Goal: Task Accomplishment & Management: Use online tool/utility

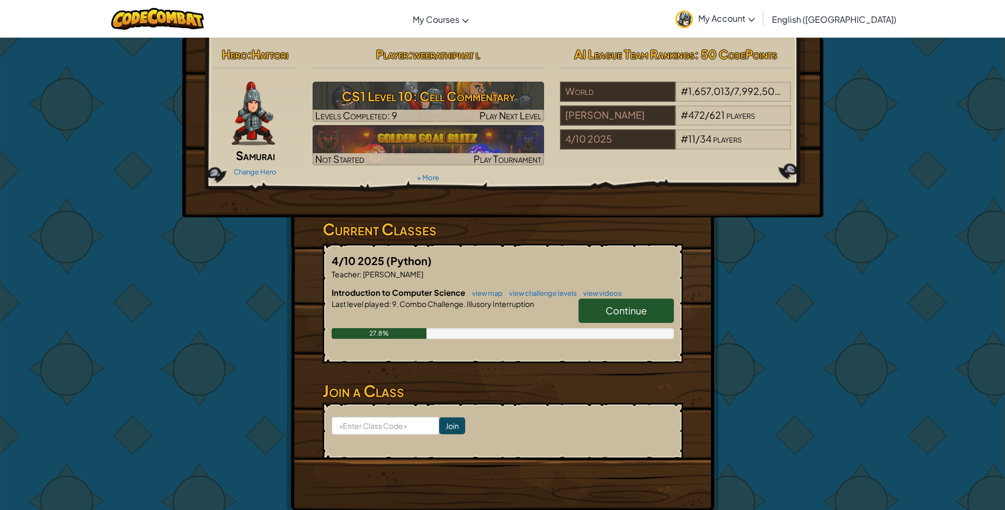
click at [645, 311] on span "Continue" at bounding box center [626, 310] width 41 height 12
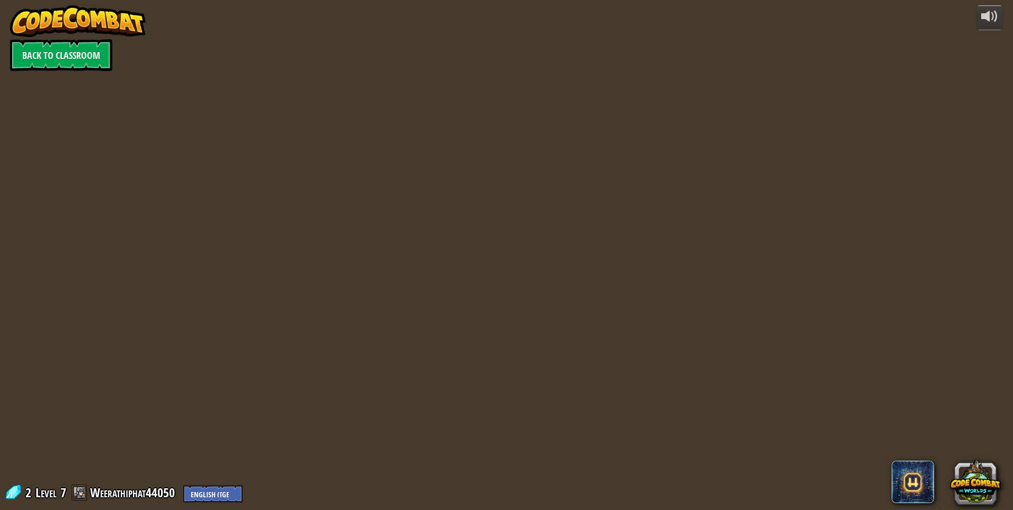
click at [645, 311] on div "powered by Back to Classroom 2 Level 7 Weerathiphat44050 English ([GEOGRAPHIC_D…" at bounding box center [506, 255] width 1013 height 510
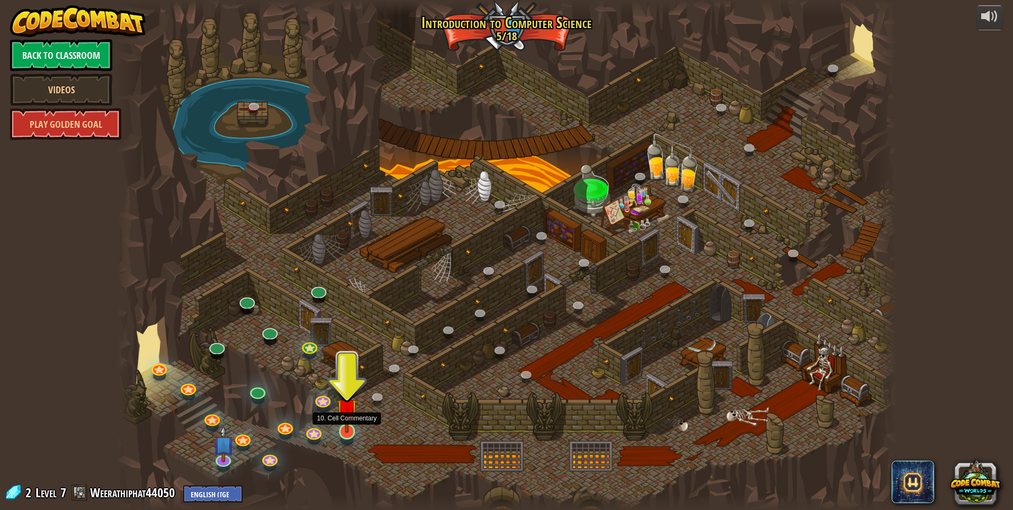
click at [341, 419] on img at bounding box center [347, 409] width 21 height 48
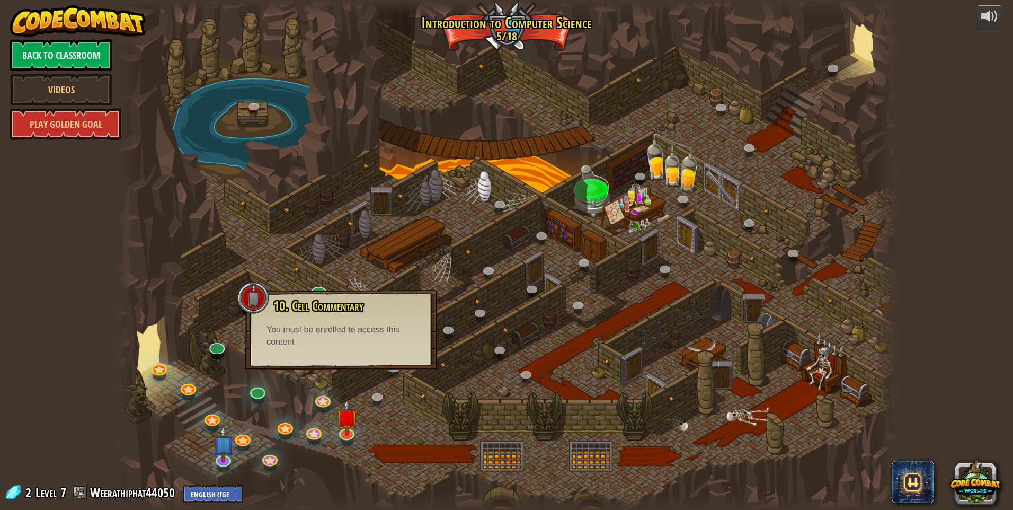
click at [349, 370] on div at bounding box center [507, 255] width 780 height 510
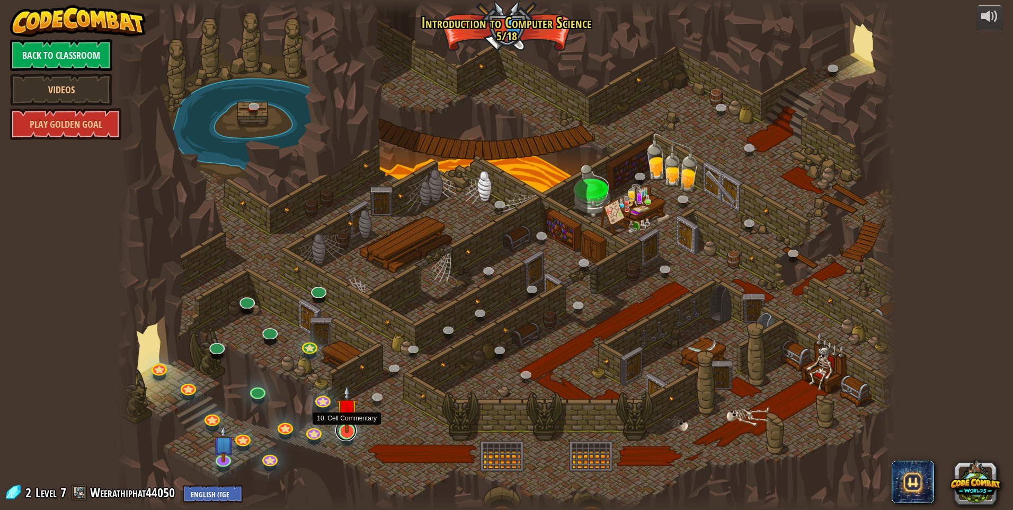
click at [347, 433] on link at bounding box center [346, 430] width 21 height 21
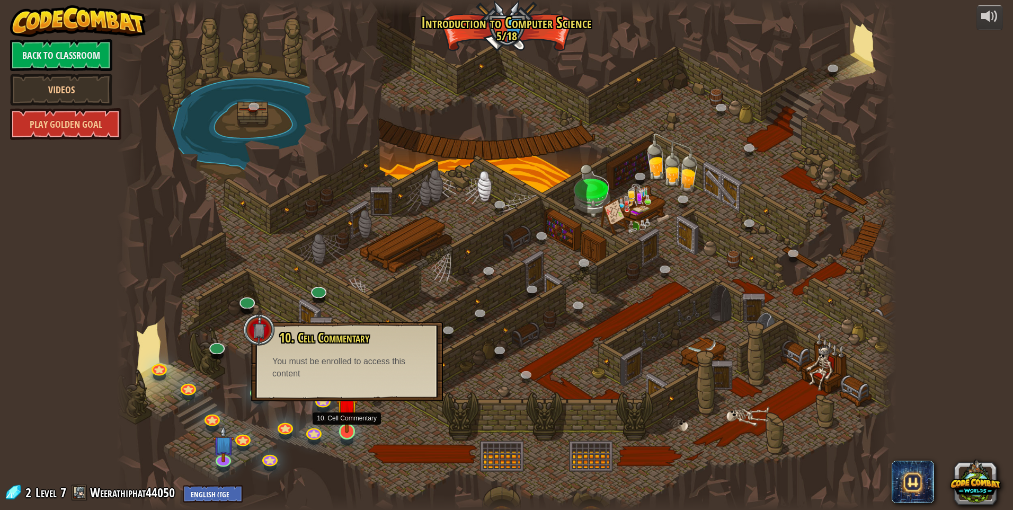
click at [347, 431] on img at bounding box center [347, 409] width 21 height 48
click at [372, 416] on div at bounding box center [507, 255] width 780 height 510
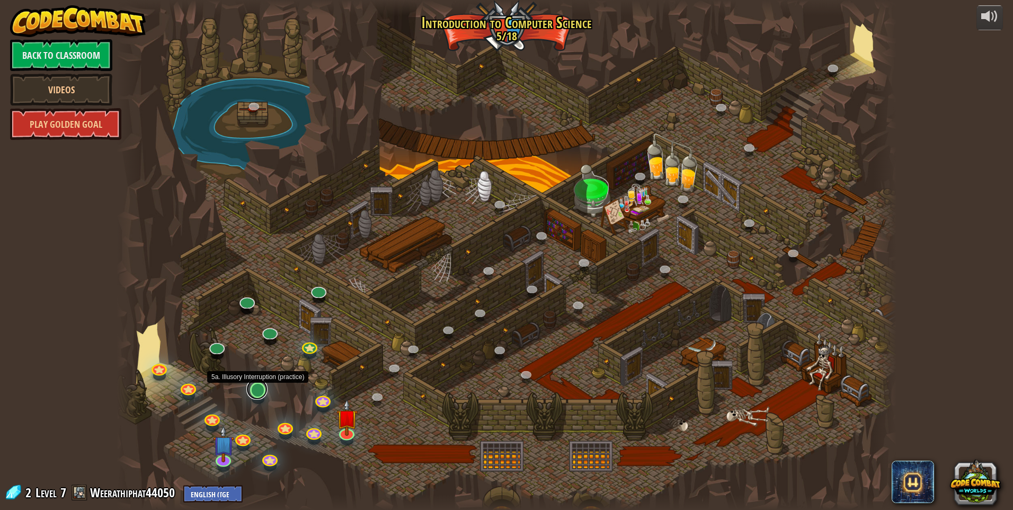
click at [263, 393] on link at bounding box center [256, 388] width 21 height 21
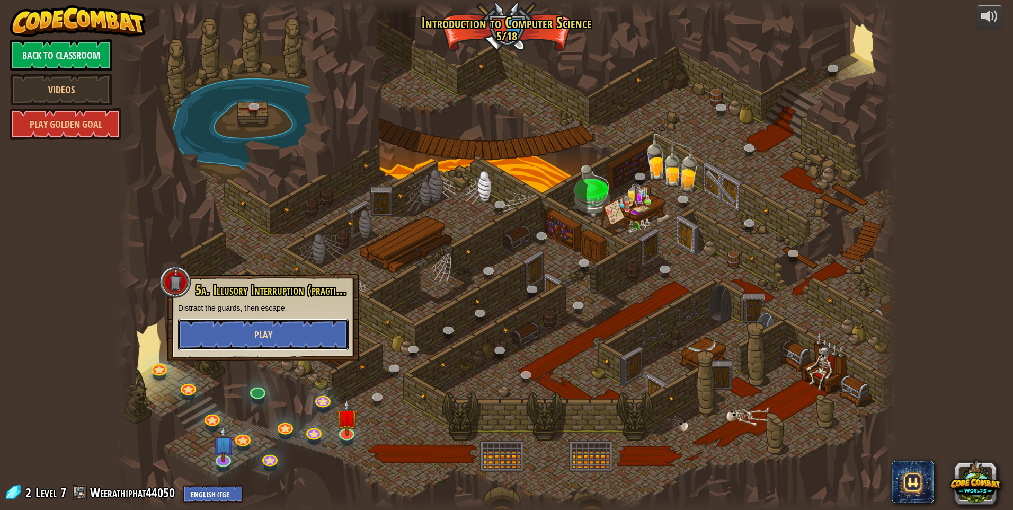
click at [260, 331] on span "Play" at bounding box center [263, 334] width 18 height 13
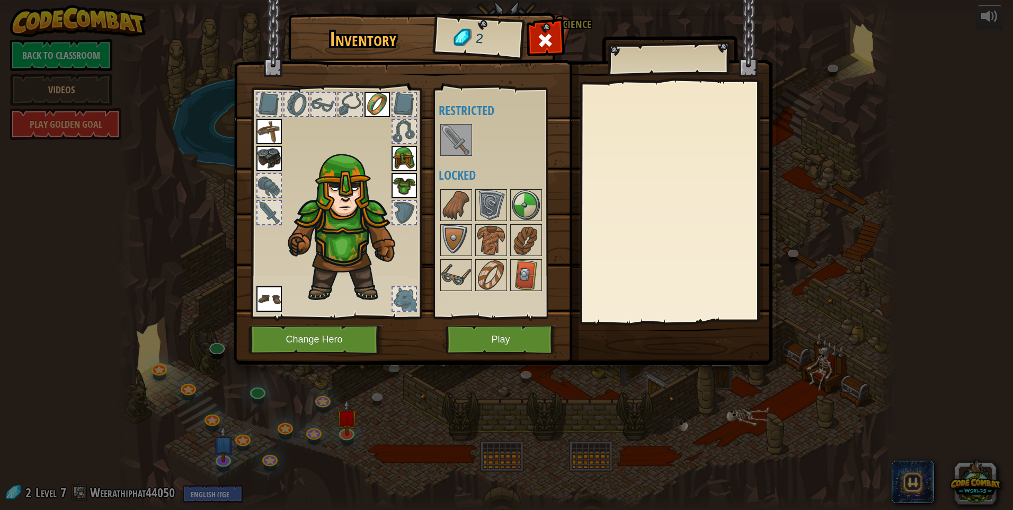
drag, startPoint x: 464, startPoint y: 147, endPoint x: 479, endPoint y: 100, distance: 50.0
click at [464, 146] on img at bounding box center [457, 140] width 30 height 30
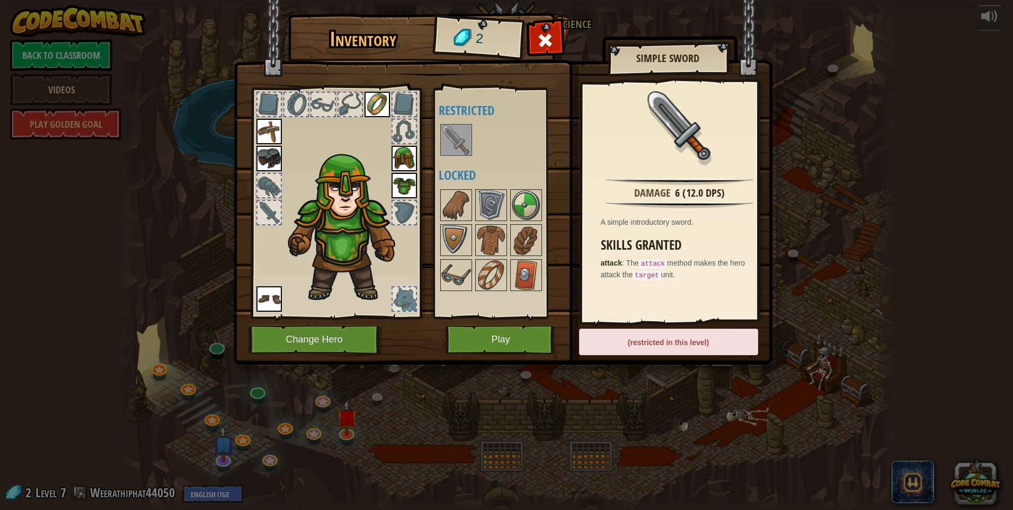
click at [775, 36] on div "Inventory 2 Available Equip Equip Equip Equip Equip Equip (double-click to equi…" at bounding box center [506, 191] width 539 height 350
click at [545, 33] on span at bounding box center [545, 40] width 17 height 17
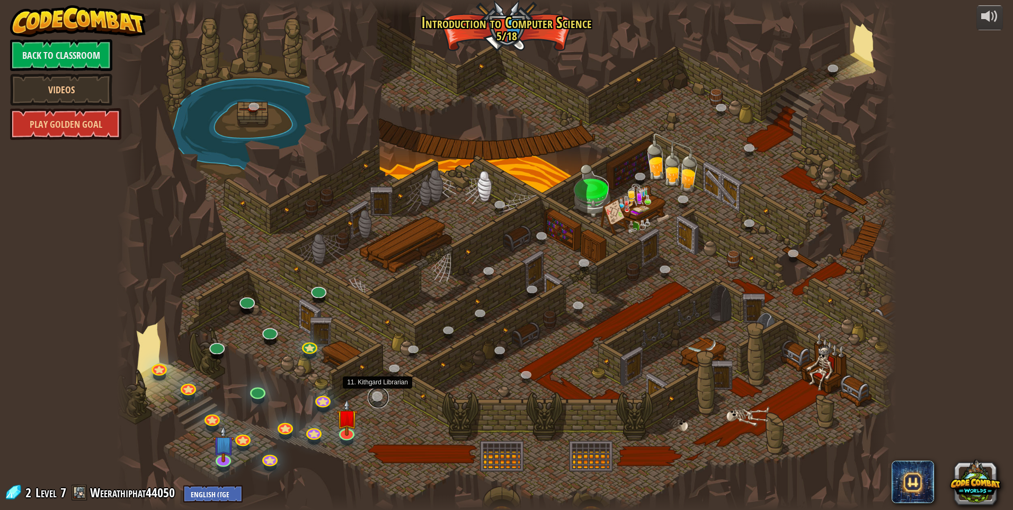
click at [378, 395] on link at bounding box center [378, 397] width 21 height 21
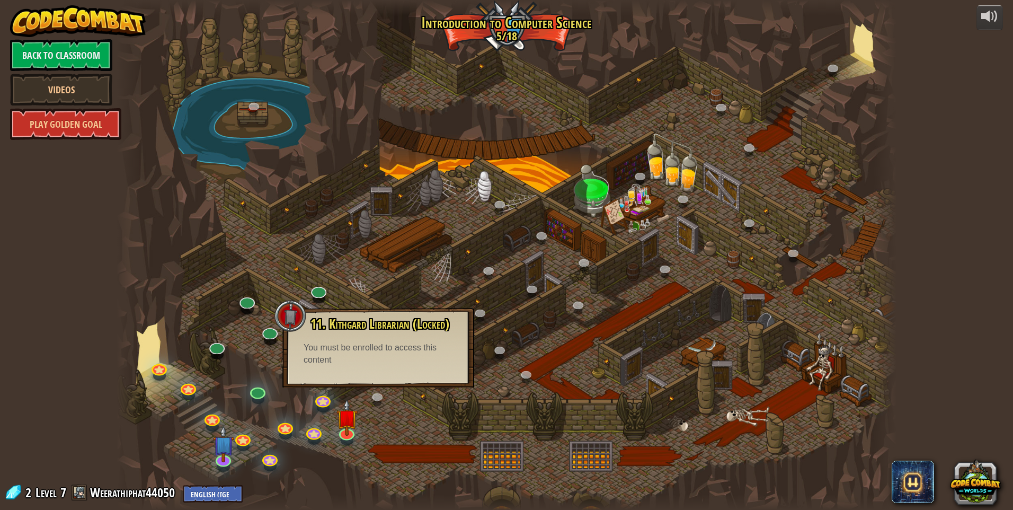
click at [378, 412] on div at bounding box center [507, 255] width 780 height 510
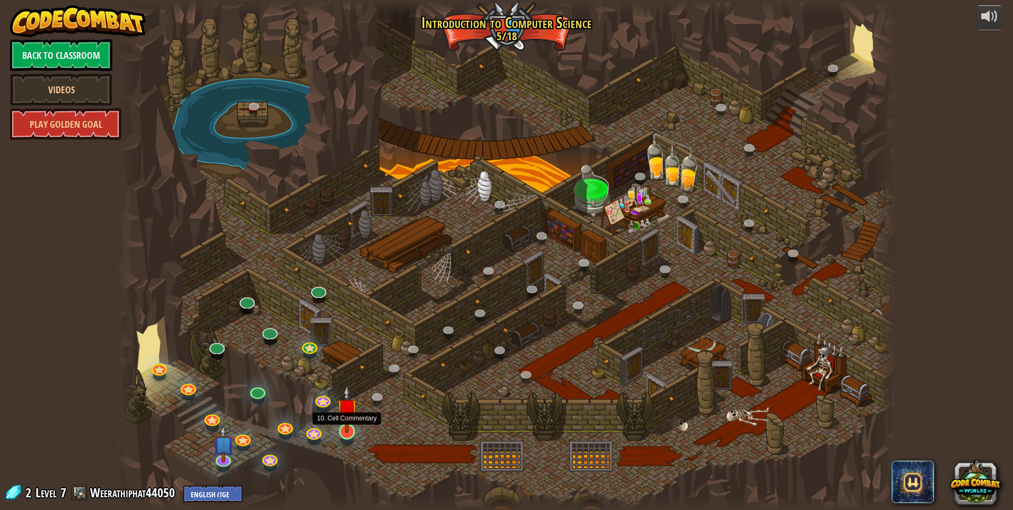
click at [347, 425] on img at bounding box center [347, 409] width 21 height 48
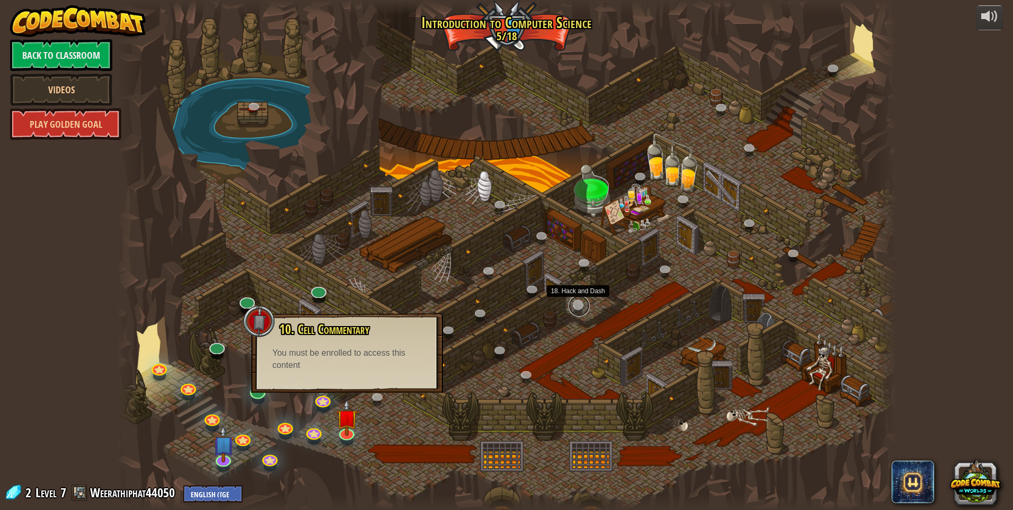
click at [575, 304] on link at bounding box center [579, 305] width 21 height 21
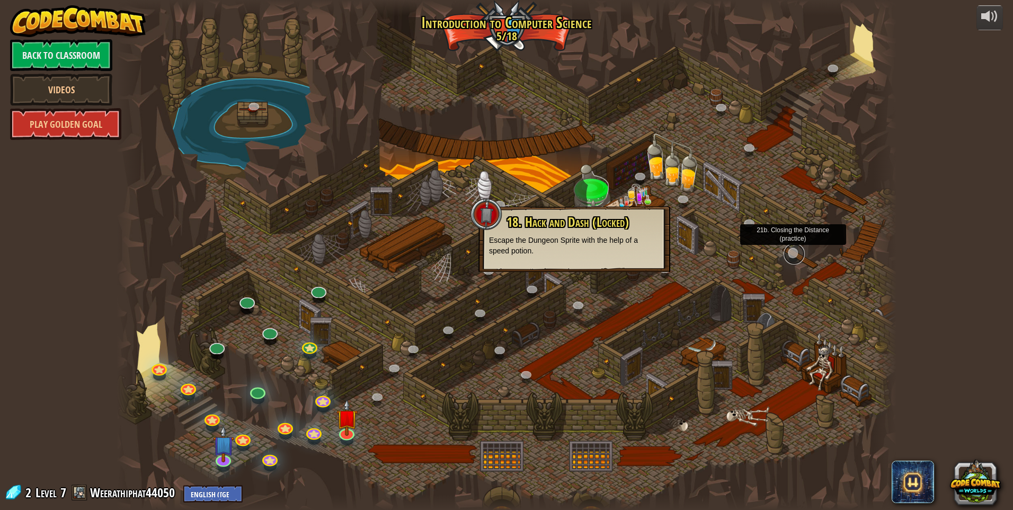
click at [792, 256] on link at bounding box center [794, 253] width 21 height 21
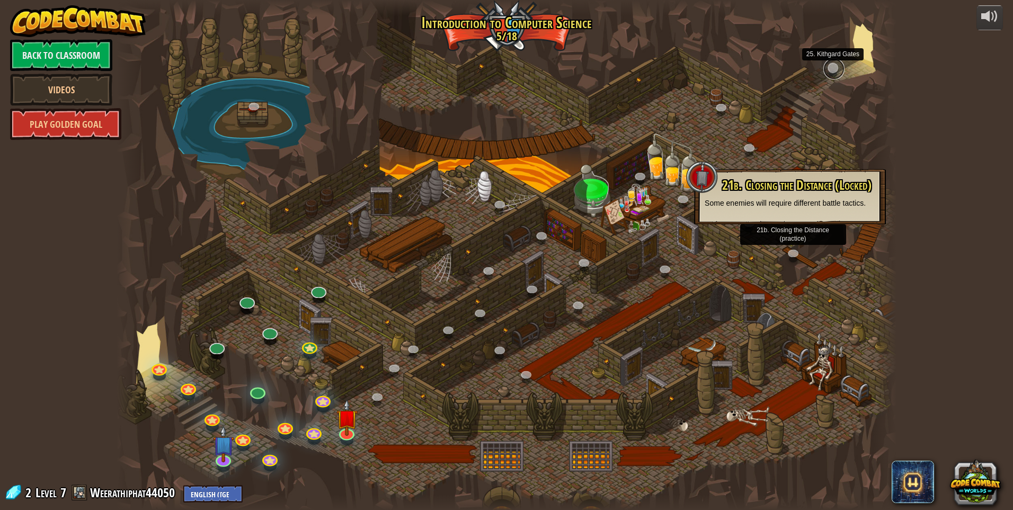
click at [835, 70] on link at bounding box center [834, 68] width 21 height 21
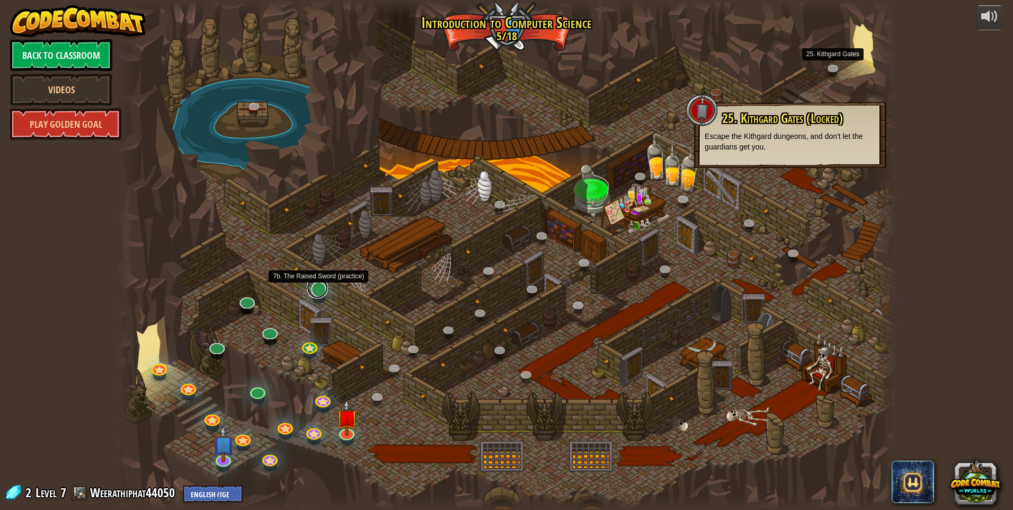
click at [313, 286] on link at bounding box center [317, 287] width 21 height 21
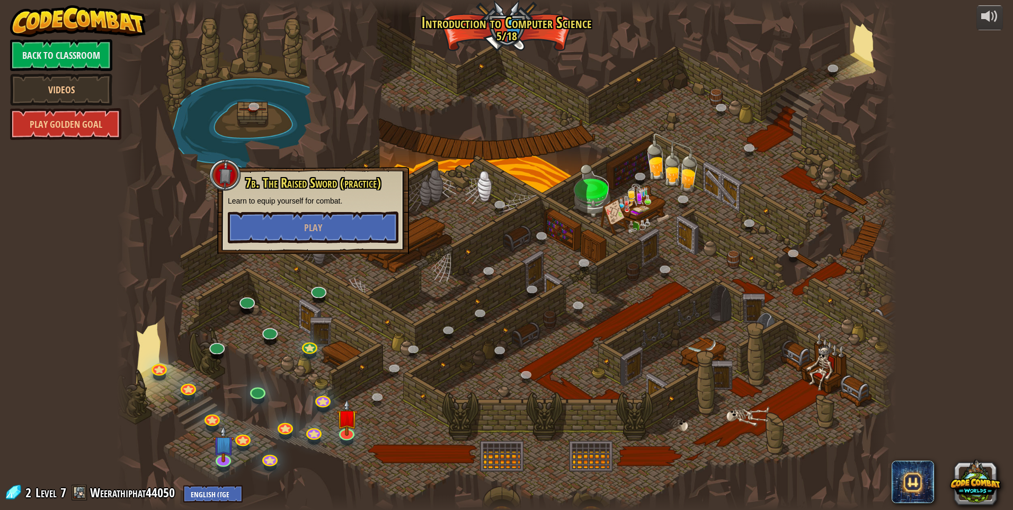
click at [449, 309] on div at bounding box center [507, 255] width 780 height 510
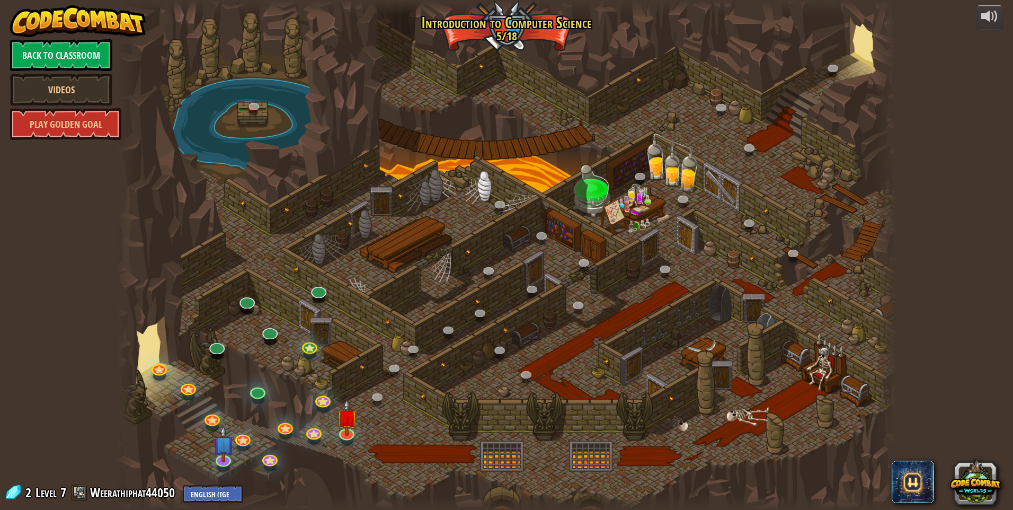
click at [303, 329] on div at bounding box center [507, 255] width 780 height 510
click at [349, 437] on link at bounding box center [346, 430] width 21 height 21
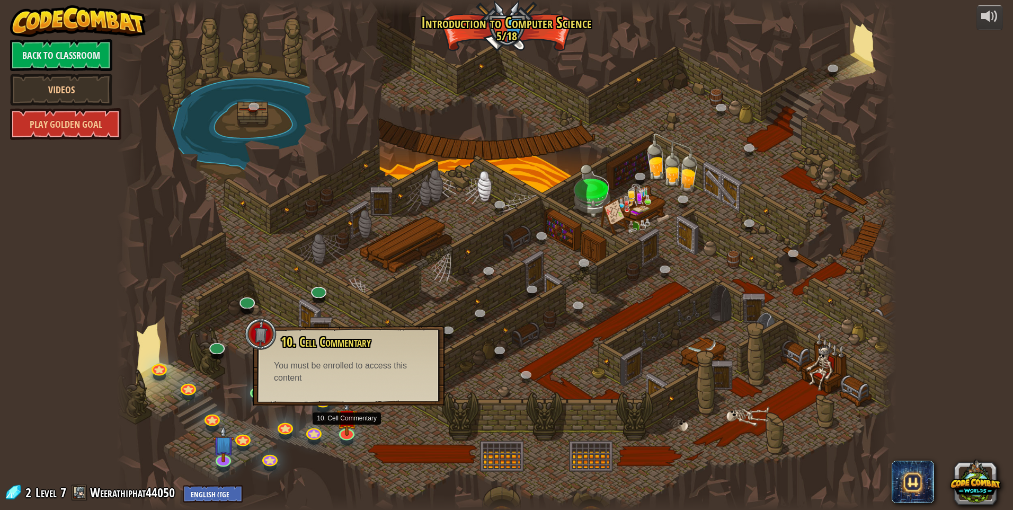
click at [332, 404] on div "10. Cell Commentary Trapped in a prison cell with the famous wizard! Say the pa…" at bounding box center [349, 366] width 192 height 80
click at [320, 411] on div "25. Kithgard Gates (Locked) Escape the Kithgard dungeons, and don't let the gua…" at bounding box center [507, 255] width 780 height 510
click at [320, 407] on div "25. Kithgard Gates (Locked) Escape the Kithgard dungeons, and don't let the gua…" at bounding box center [507, 255] width 780 height 510
click at [321, 403] on div "10. Cell Commentary Trapped in a prison cell with the famous wizard! Say the pa…" at bounding box center [349, 366] width 192 height 80
click at [332, 405] on div "10. Cell Commentary Trapped in a prison cell with the famous wizard! Say the pa…" at bounding box center [349, 366] width 192 height 80
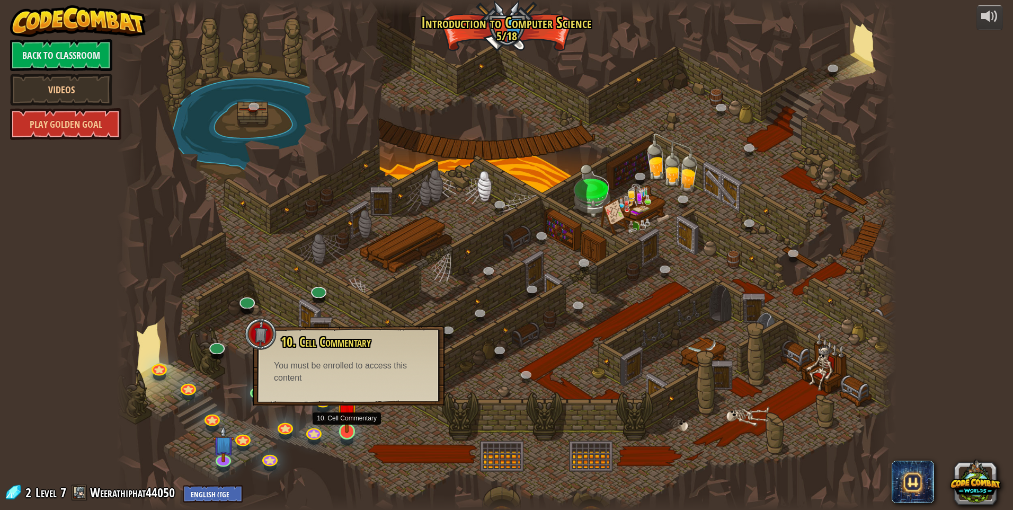
click at [348, 432] on img at bounding box center [347, 409] width 21 height 48
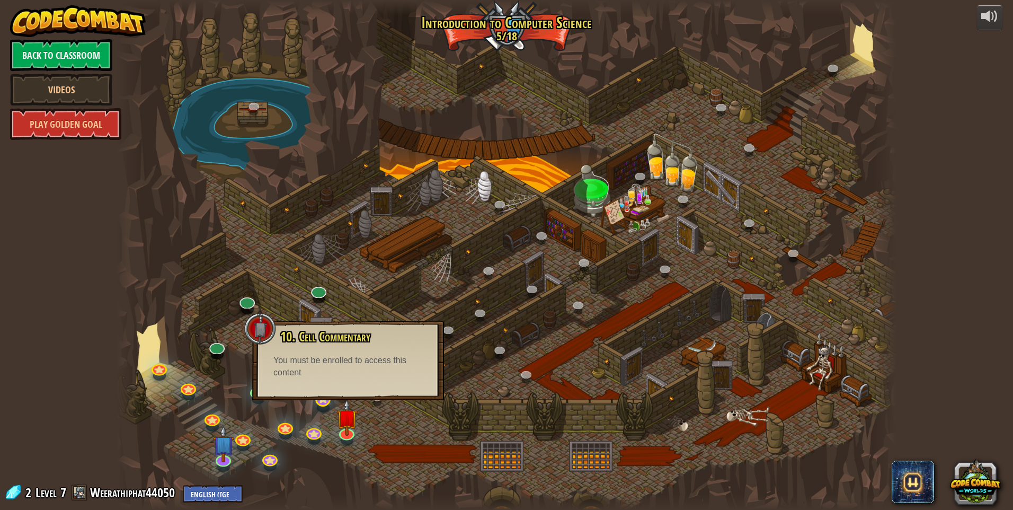
click at [325, 406] on div at bounding box center [323, 408] width 13 height 10
click at [320, 397] on div "10. Cell Commentary Trapped in a prison cell with the famous wizard! Say the pa…" at bounding box center [348, 361] width 192 height 80
drag, startPoint x: 320, startPoint y: 397, endPoint x: 322, endPoint y: 414, distance: 17.1
click at [322, 414] on div "25. Kithgard Gates (Locked) Escape the Kithgard dungeons, and don't let the gua…" at bounding box center [507, 255] width 780 height 510
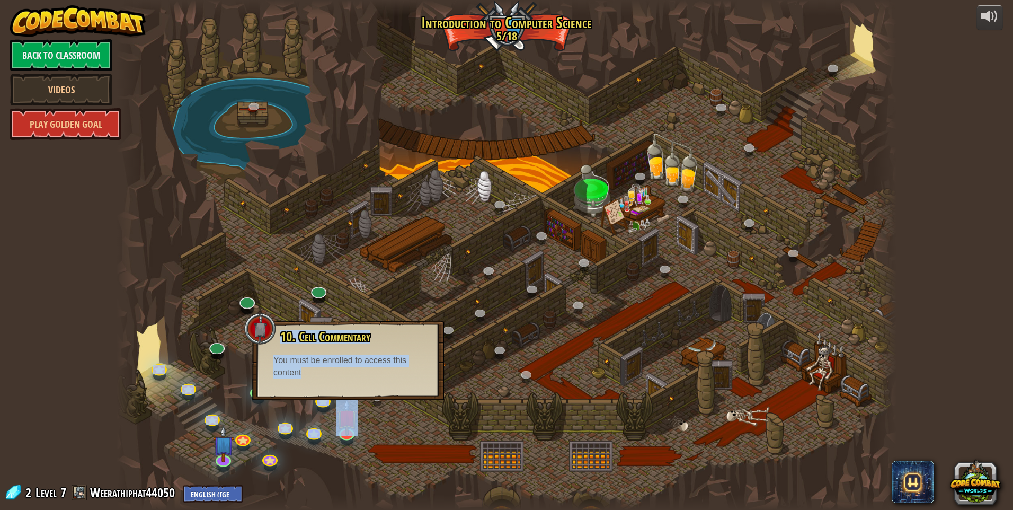
drag, startPoint x: 322, startPoint y: 414, endPoint x: 320, endPoint y: 425, distance: 11.3
click at [320, 425] on div at bounding box center [507, 255] width 780 height 510
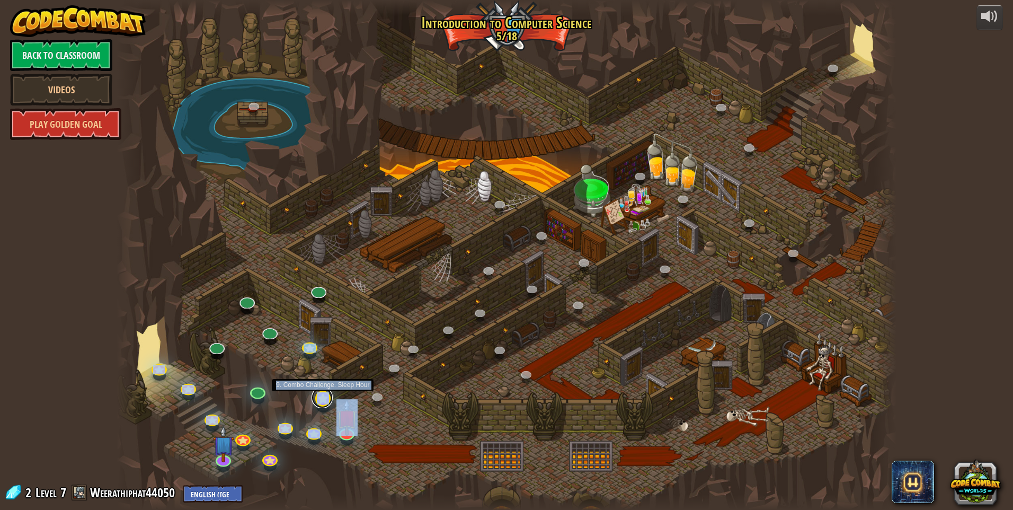
click at [319, 405] on link at bounding box center [322, 397] width 21 height 21
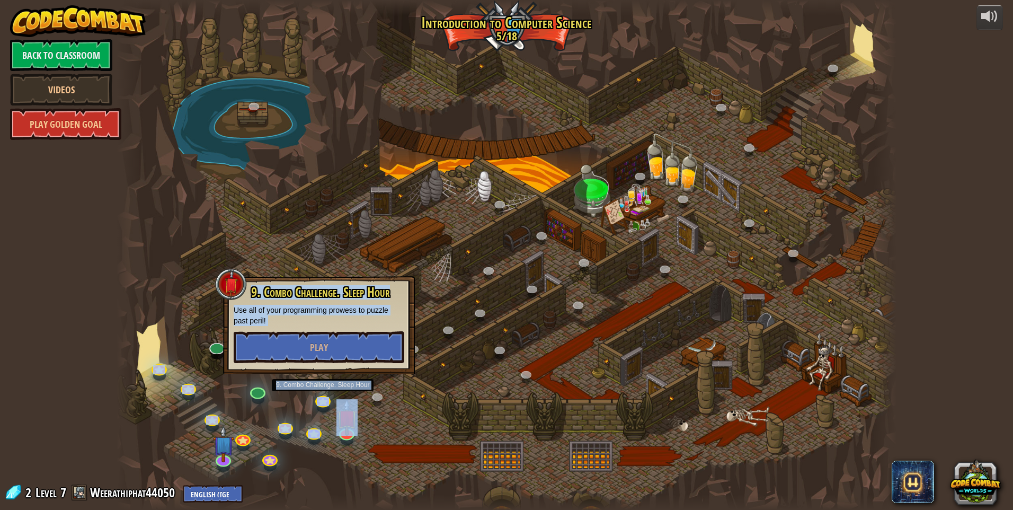
click at [324, 417] on div at bounding box center [507, 255] width 780 height 510
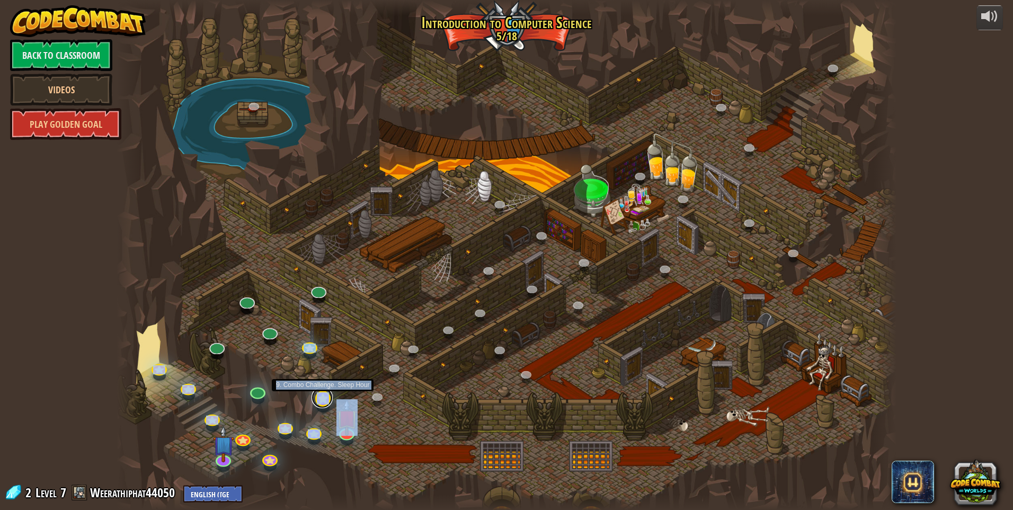
click at [321, 399] on link at bounding box center [322, 397] width 21 height 21
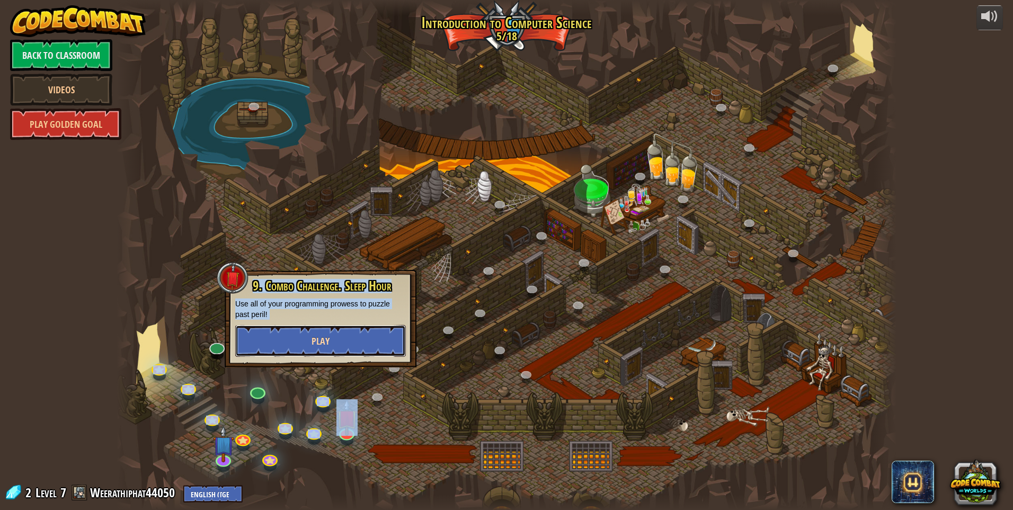
click at [357, 335] on button "Play" at bounding box center [320, 341] width 171 height 32
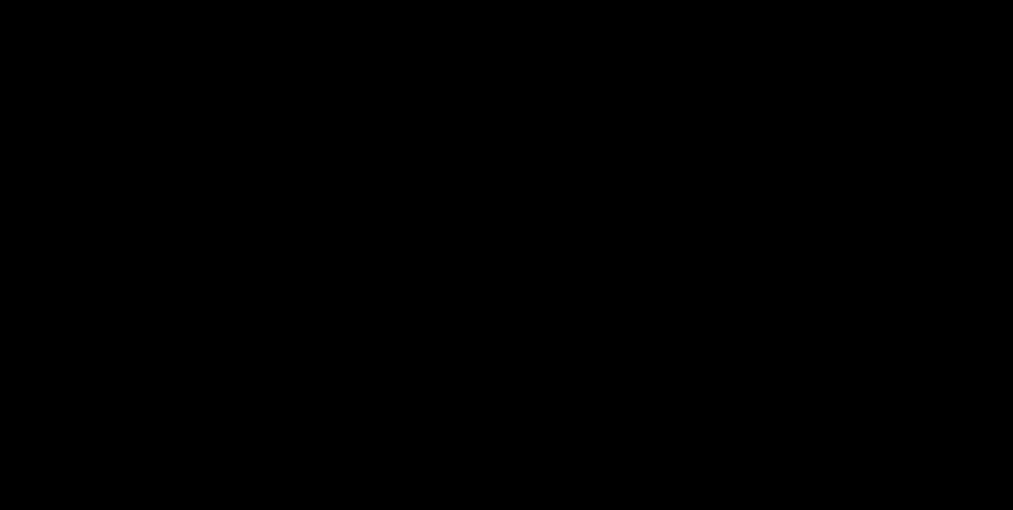
click at [357, 335] on div "Goals Start Level Error loading from server. Try refreshing the page. You'll ne…" at bounding box center [506, 255] width 1013 height 510
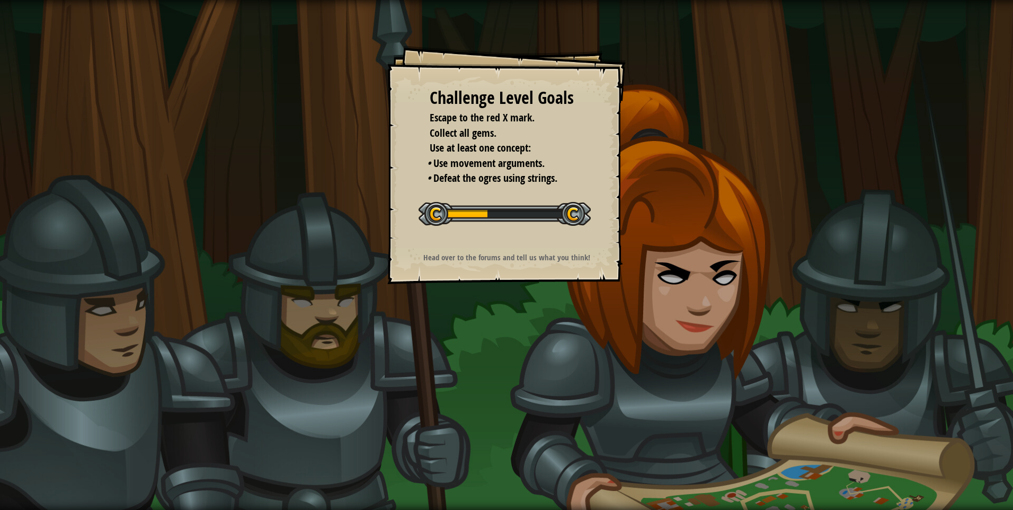
click at [662, 366] on div "Challenge Level Goals Escape to the red X mark. Collect all gems. Use at least …" at bounding box center [506, 255] width 1013 height 510
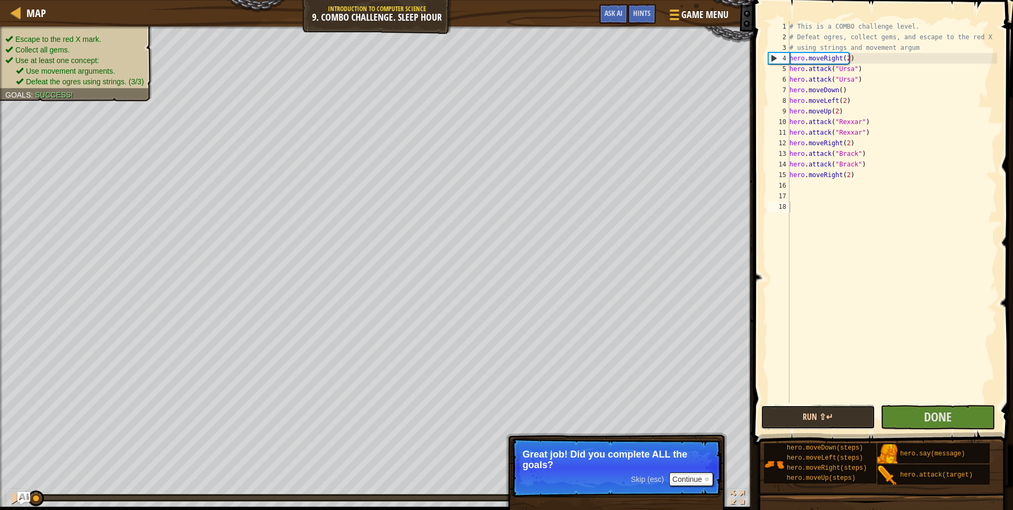
click at [825, 420] on button "Run ⇧↵" at bounding box center [818, 417] width 114 height 24
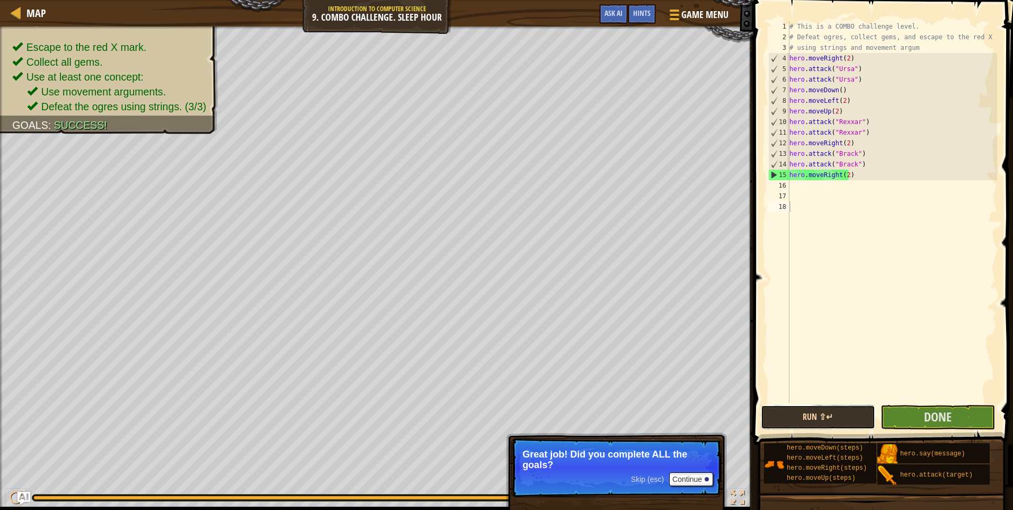
drag, startPoint x: 794, startPoint y: 419, endPoint x: 792, endPoint y: 410, distance: 8.6
click at [792, 410] on button "Run ⇧↵" at bounding box center [818, 417] width 114 height 24
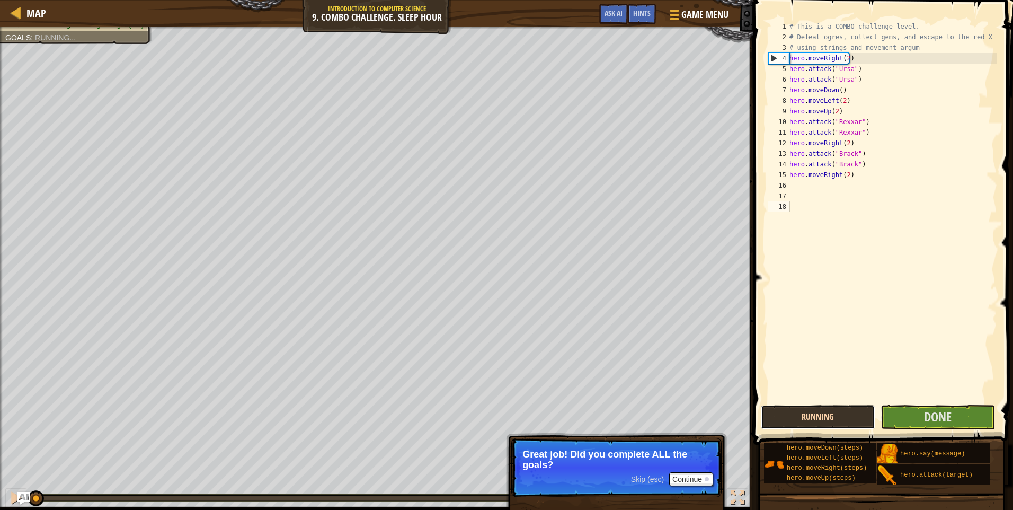
click at [792, 410] on button "Running" at bounding box center [818, 417] width 114 height 24
click at [792, 418] on button "Running" at bounding box center [818, 417] width 114 height 24
drag, startPoint x: 796, startPoint y: 420, endPoint x: 799, endPoint y: 425, distance: 5.7
click at [799, 425] on button "Running" at bounding box center [818, 417] width 114 height 24
click at [804, 426] on button "Running" at bounding box center [818, 417] width 114 height 24
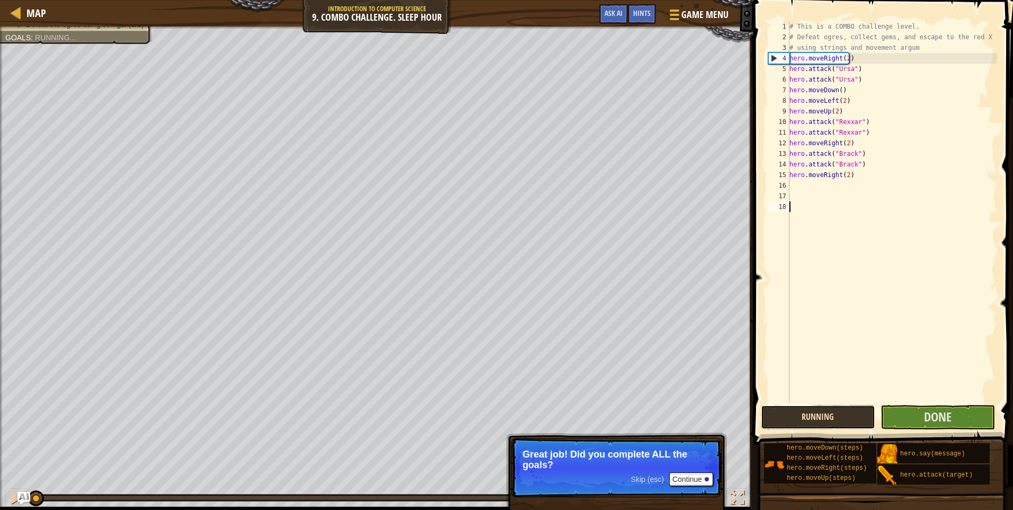
click at [805, 427] on button "Running" at bounding box center [818, 417] width 114 height 24
click at [934, 413] on span "Done" at bounding box center [938, 416] width 28 height 17
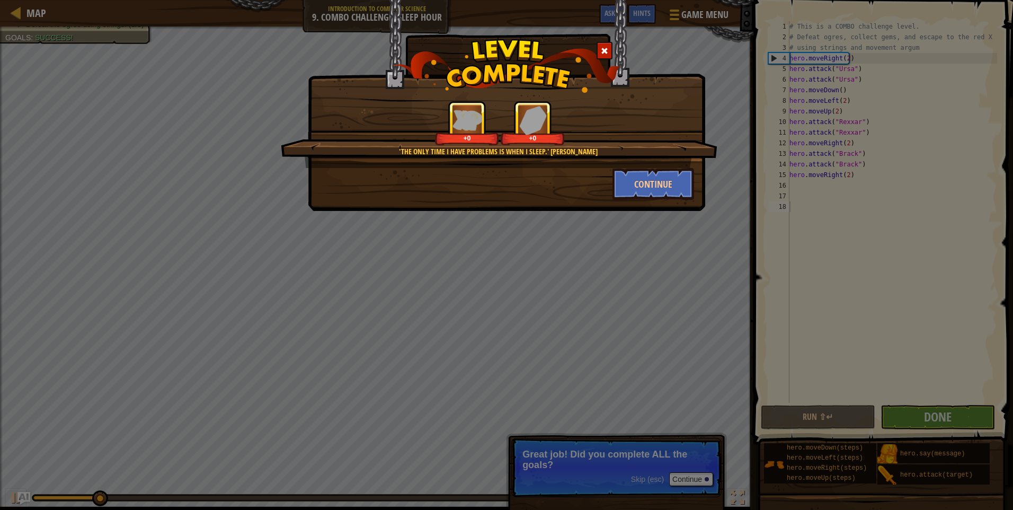
click at [693, 482] on div "'The only time I have problems is when I sleep.' Tupac Shakur +0 +0 Continue" at bounding box center [506, 255] width 1013 height 510
click at [610, 43] on div at bounding box center [605, 50] width 16 height 17
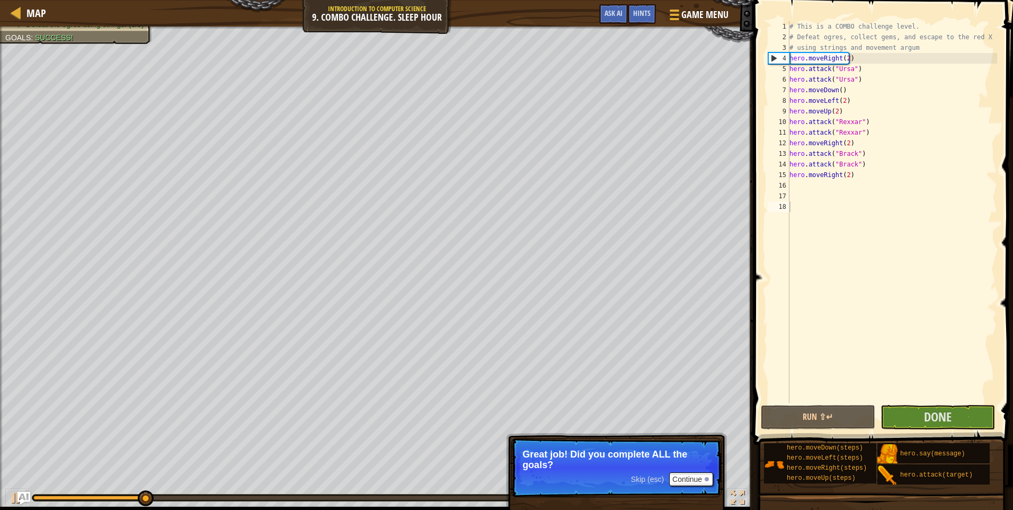
click at [606, 1] on body "Map Introduction to Computer Science 9. Combo Challenge. Sleep Hour Game Menu D…" at bounding box center [506, 0] width 1013 height 1
click at [699, 466] on p "Great job! Did you complete ALL the goals?" at bounding box center [617, 459] width 188 height 21
click at [700, 476] on button "Continue" at bounding box center [691, 479] width 44 height 14
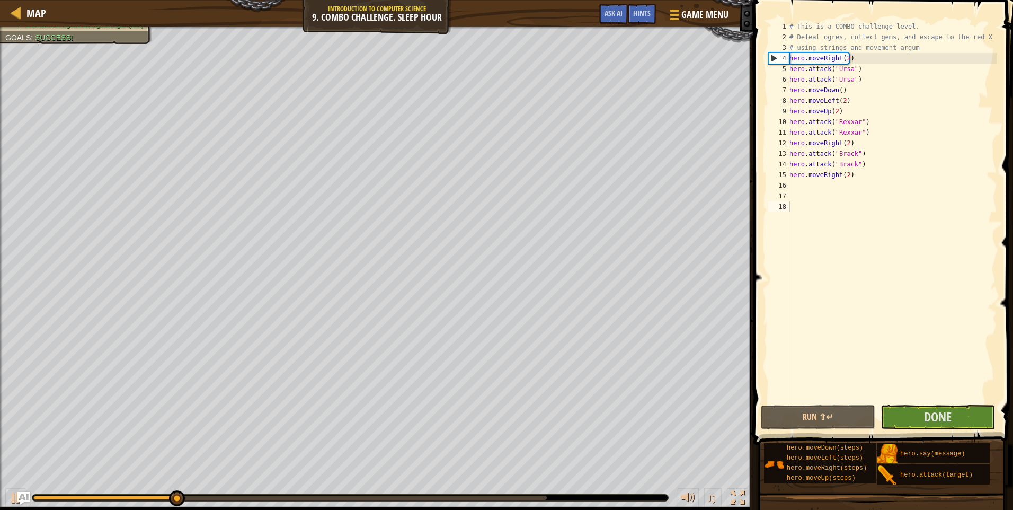
click at [700, 476] on div "Escape to the red X mark. Collect all gems. Use at least one concept: Use movem…" at bounding box center [506, 268] width 1013 height 483
click at [922, 416] on button "Done" at bounding box center [938, 417] width 114 height 24
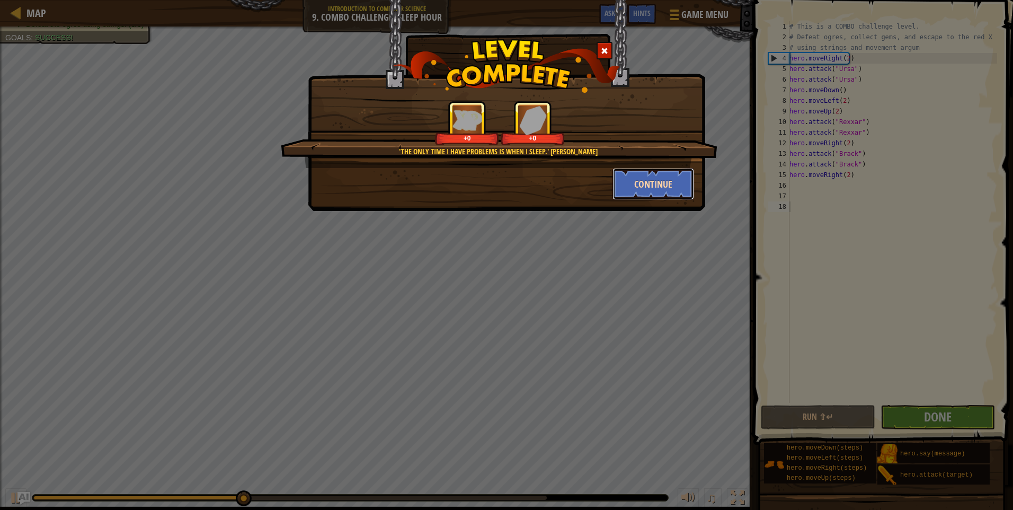
click at [632, 183] on button "Continue" at bounding box center [654, 184] width 82 height 32
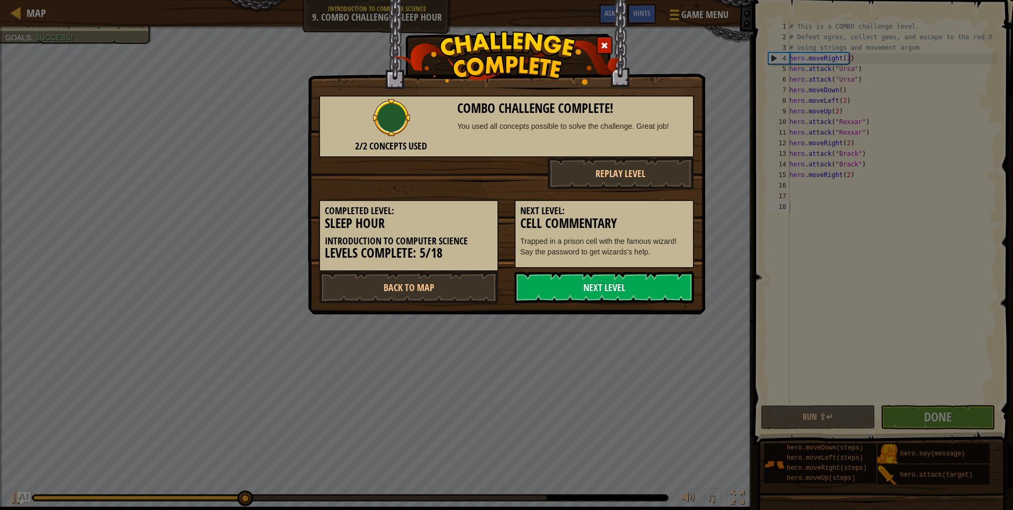
click at [632, 183] on button "Replay Level" at bounding box center [621, 173] width 147 height 32
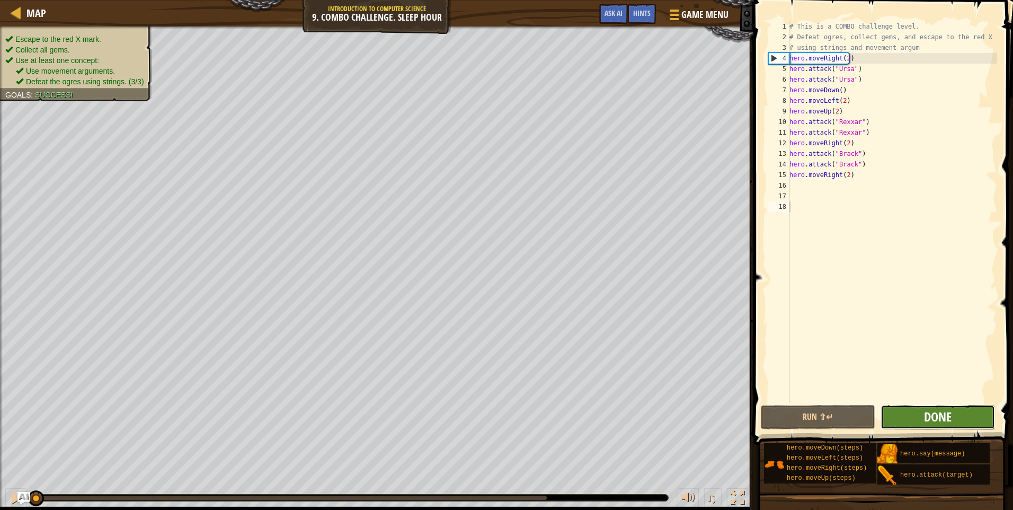
click at [931, 416] on span "Done" at bounding box center [938, 416] width 28 height 17
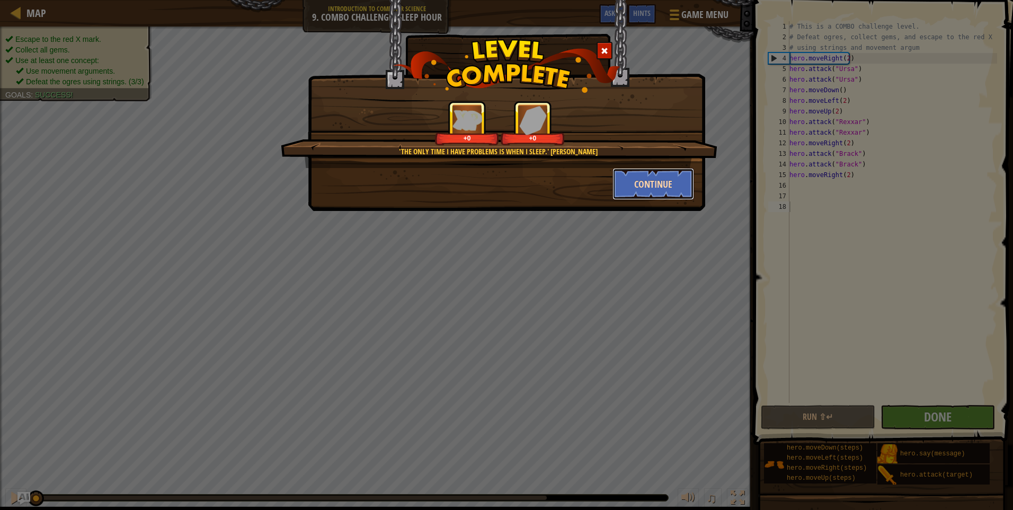
click at [642, 186] on button "Continue" at bounding box center [654, 184] width 82 height 32
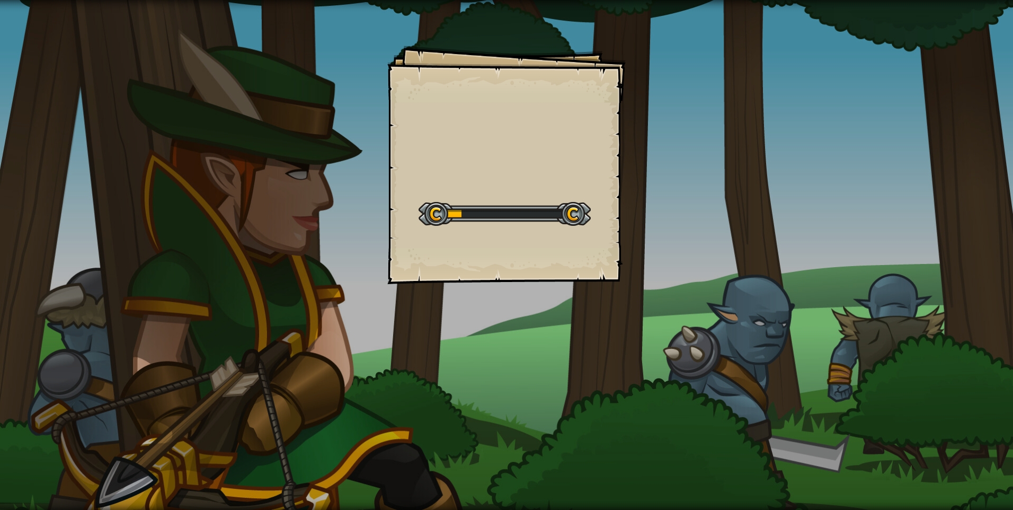
click at [598, 292] on div "Goals Start Level Error loading from server. Try refreshing the page. You'll ne…" at bounding box center [506, 255] width 1013 height 510
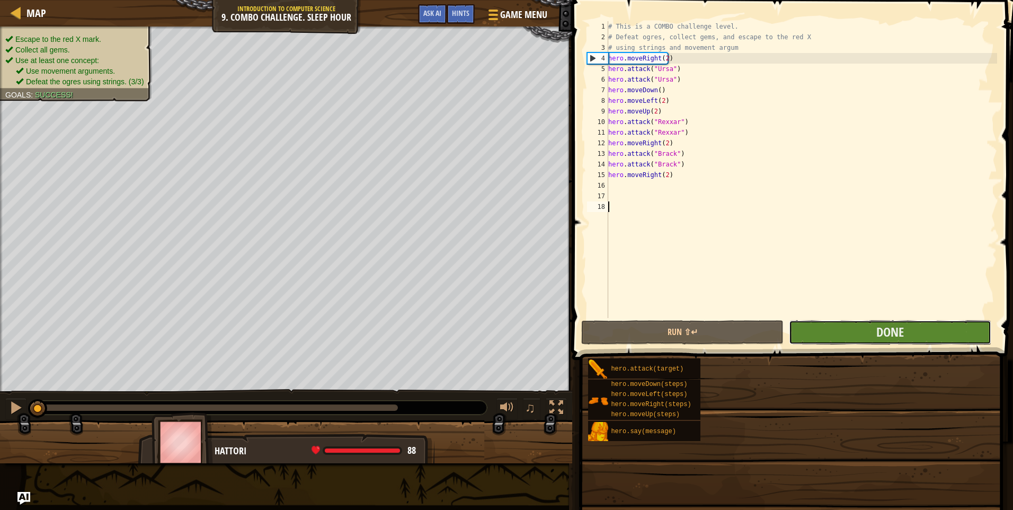
click at [849, 331] on div "Run ⇧↵ Submit Done" at bounding box center [788, 332] width 415 height 24
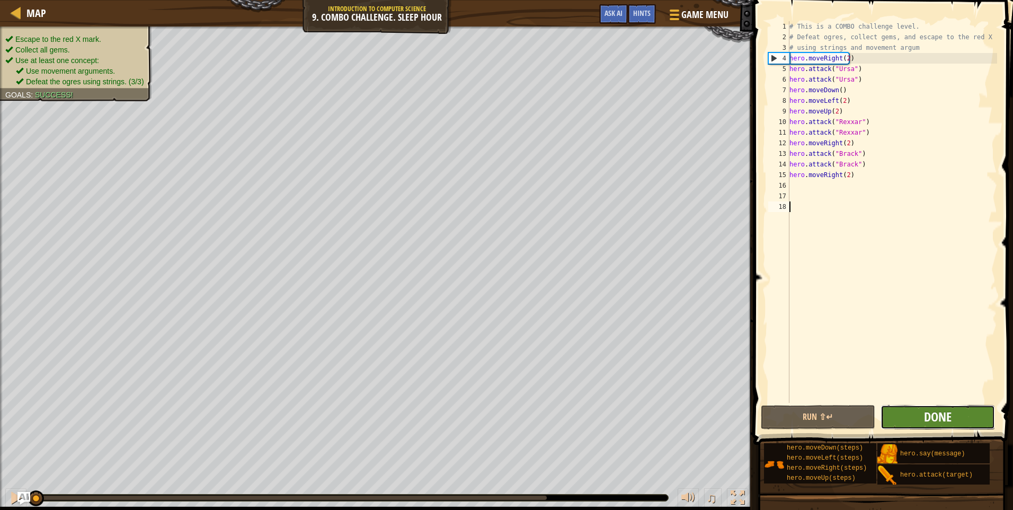
click at [940, 417] on span "Done" at bounding box center [938, 416] width 28 height 17
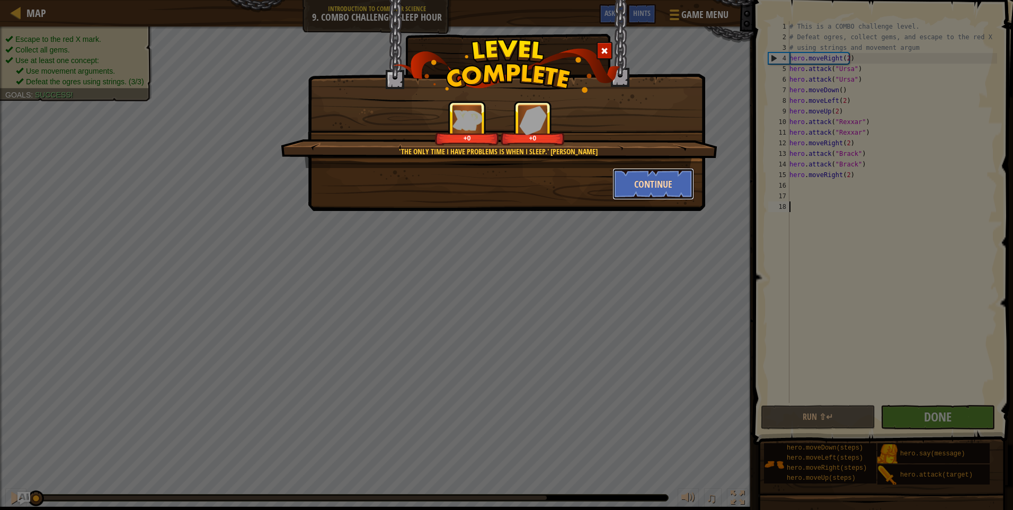
click at [633, 188] on button "Continue" at bounding box center [654, 184] width 82 height 32
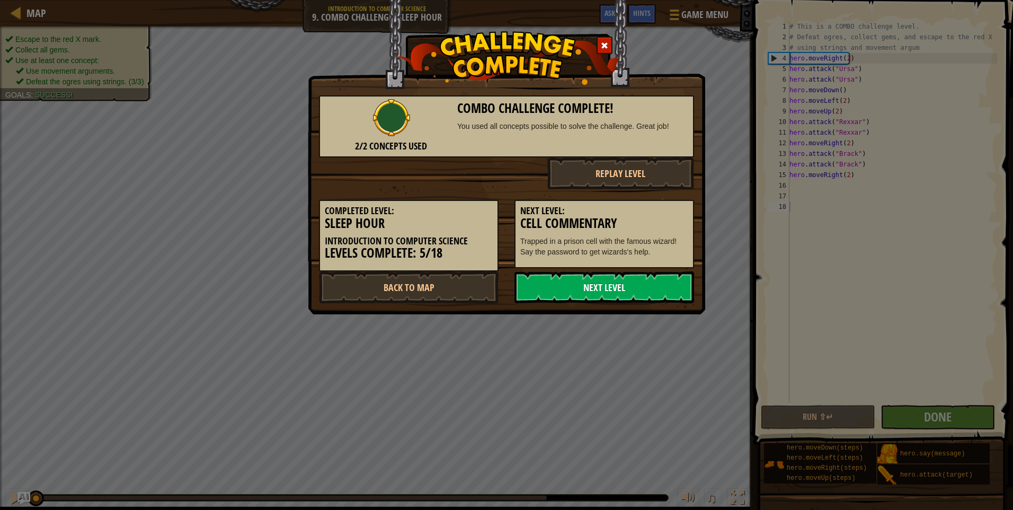
click at [624, 282] on link "Next Level" at bounding box center [605, 287] width 180 height 32
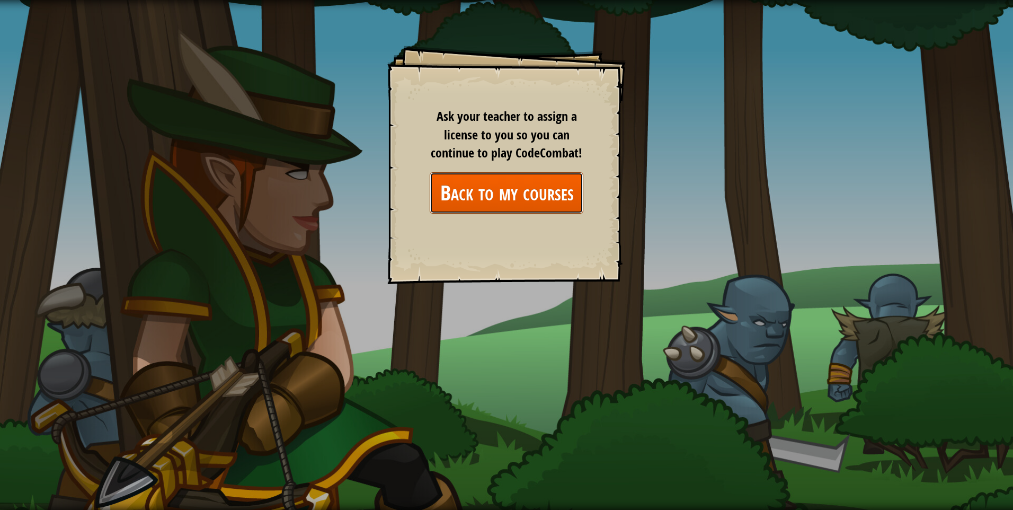
click at [518, 188] on link "Back to my courses" at bounding box center [507, 192] width 154 height 41
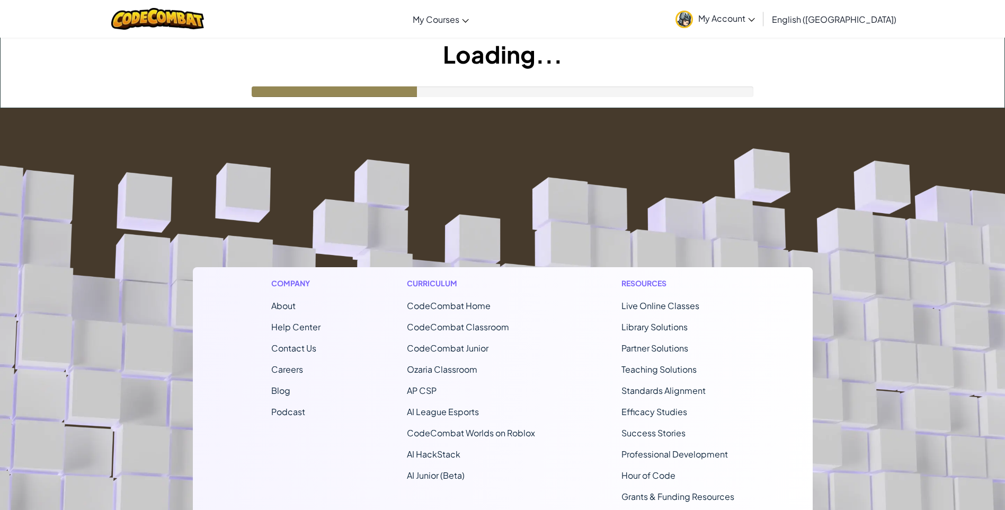
click at [517, 188] on footer "Company About Help Center Contact Us Careers Blog Podcast Curriculum CodeCombat…" at bounding box center [502, 395] width 1005 height 574
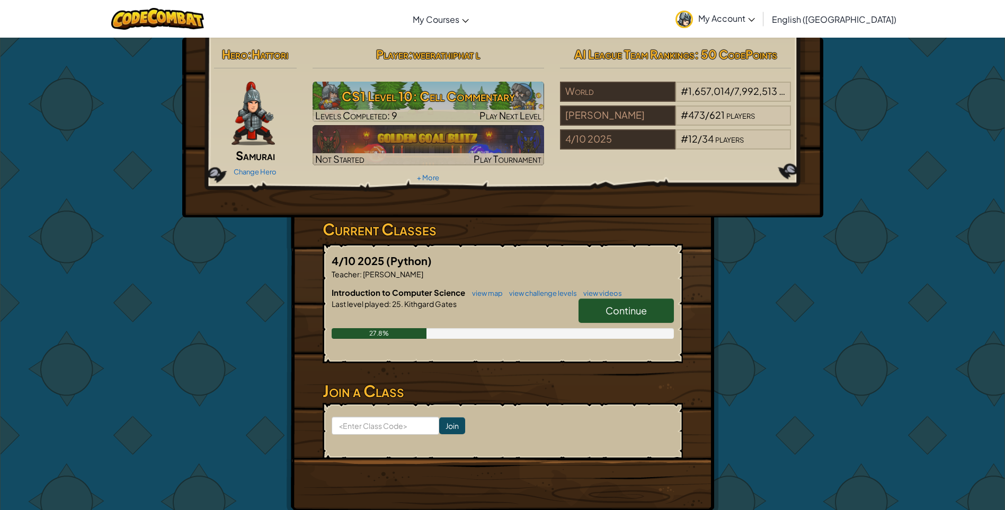
click at [632, 310] on span "Continue" at bounding box center [626, 310] width 41 height 12
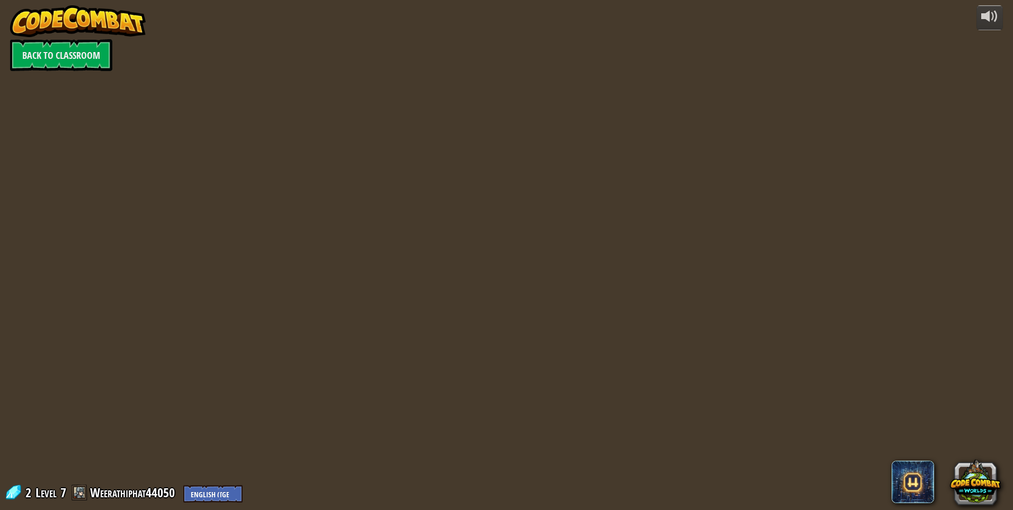
click at [632, 310] on div "powered by Back to Classroom 2 Level 7 Weerathiphat44050 English (US) English (…" at bounding box center [506, 255] width 1013 height 510
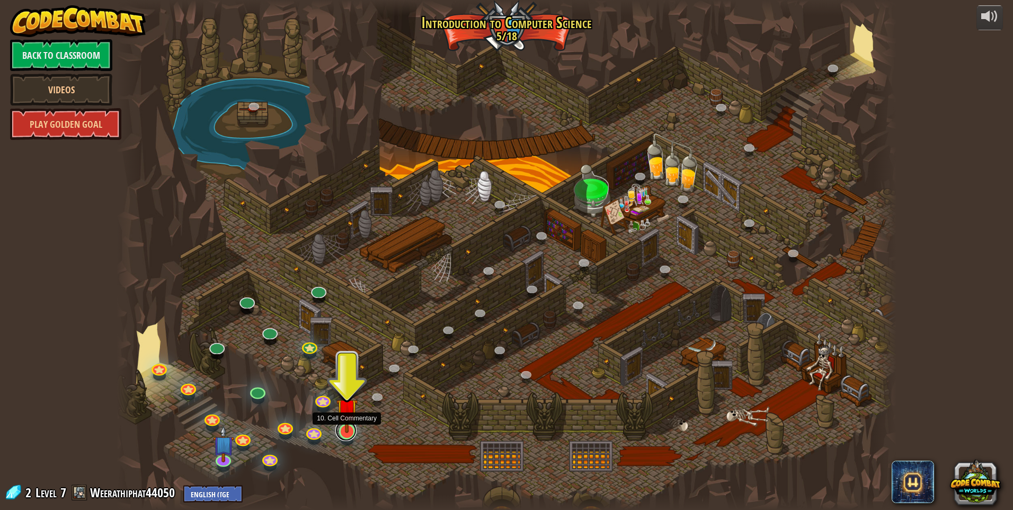
click at [349, 436] on link at bounding box center [346, 430] width 21 height 21
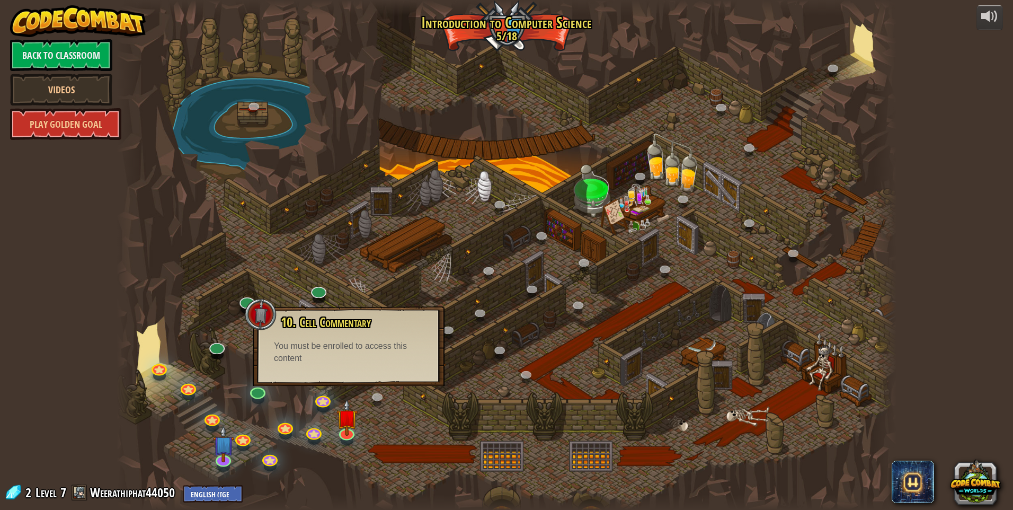
click at [443, 413] on div at bounding box center [507, 255] width 780 height 510
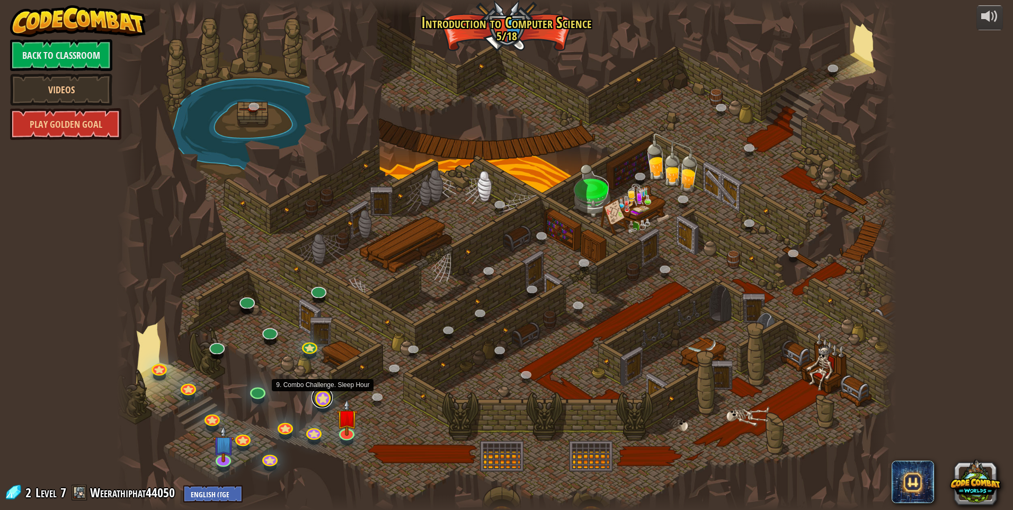
click at [315, 395] on link at bounding box center [322, 397] width 21 height 21
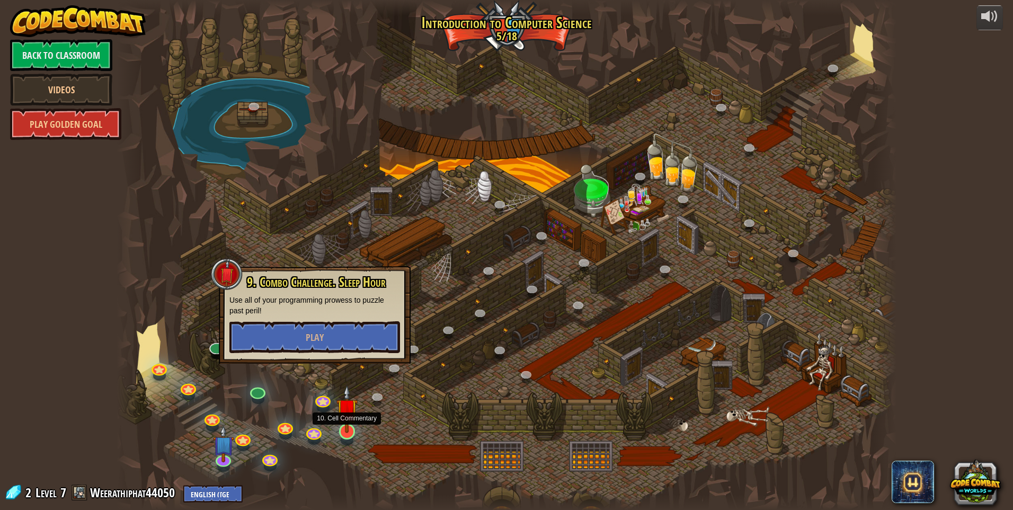
click at [346, 420] on img at bounding box center [347, 409] width 21 height 48
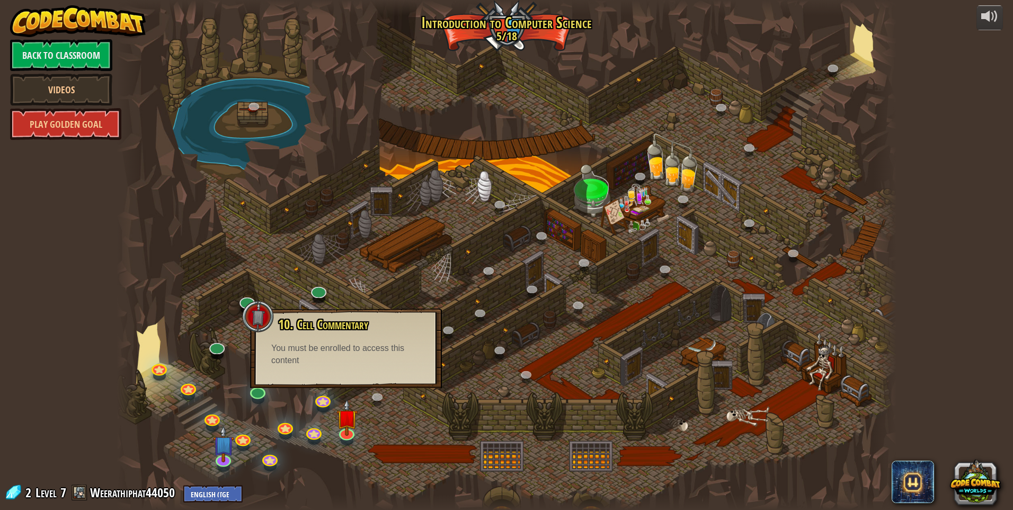
drag, startPoint x: 370, startPoint y: 273, endPoint x: 365, endPoint y: 285, distance: 12.1
click at [370, 275] on div at bounding box center [507, 255] width 780 height 510
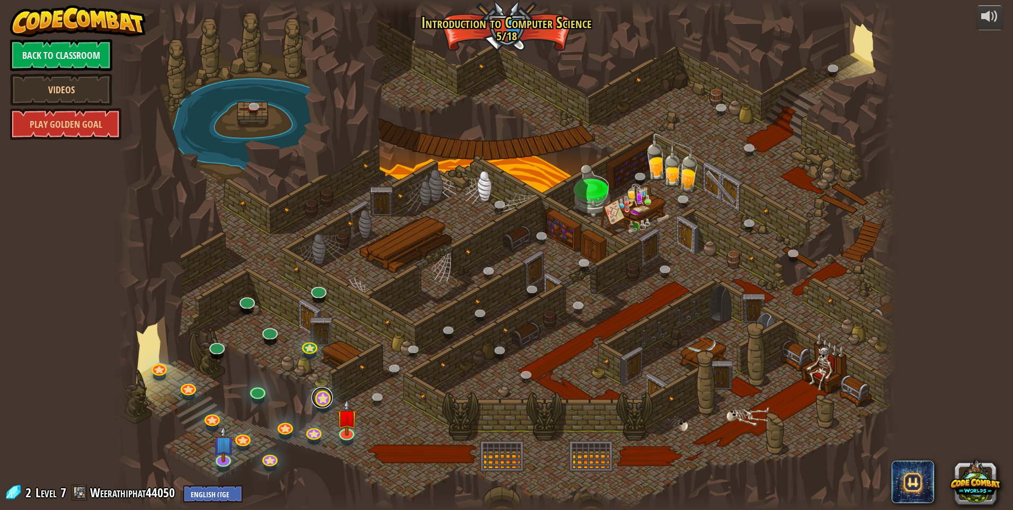
drag, startPoint x: 316, startPoint y: 398, endPoint x: 321, endPoint y: 390, distance: 9.5
click at [317, 398] on link at bounding box center [322, 397] width 21 height 21
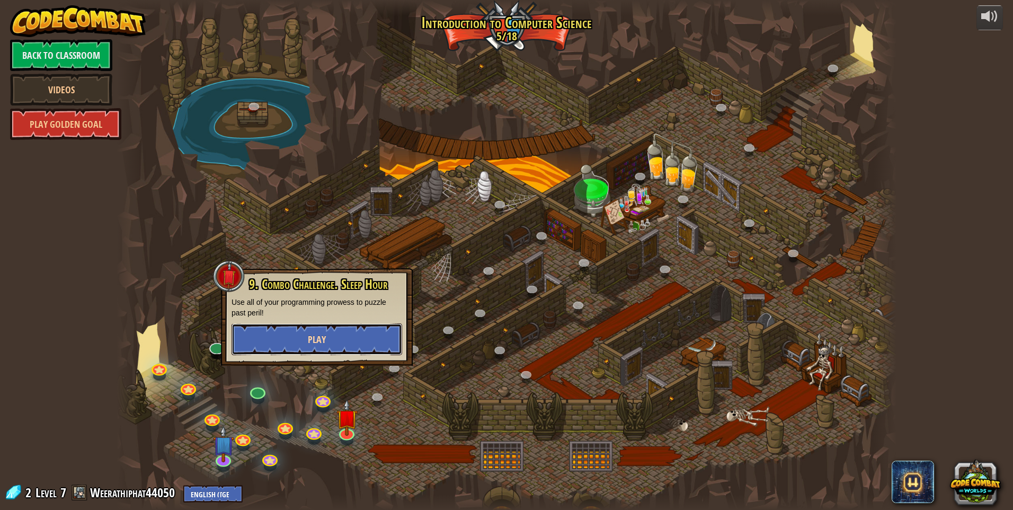
click at [333, 337] on button "Play" at bounding box center [317, 339] width 171 height 32
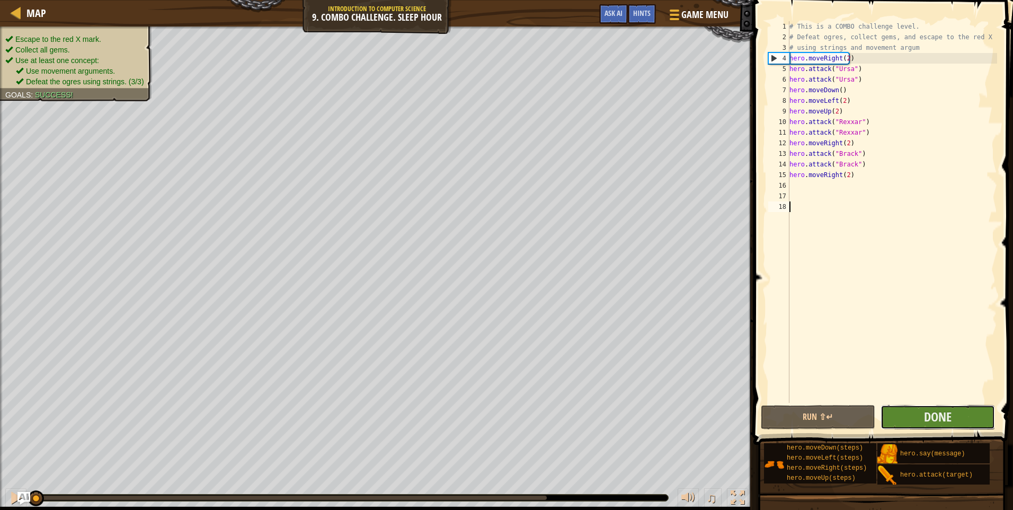
click at [922, 423] on button "Done" at bounding box center [938, 417] width 114 height 24
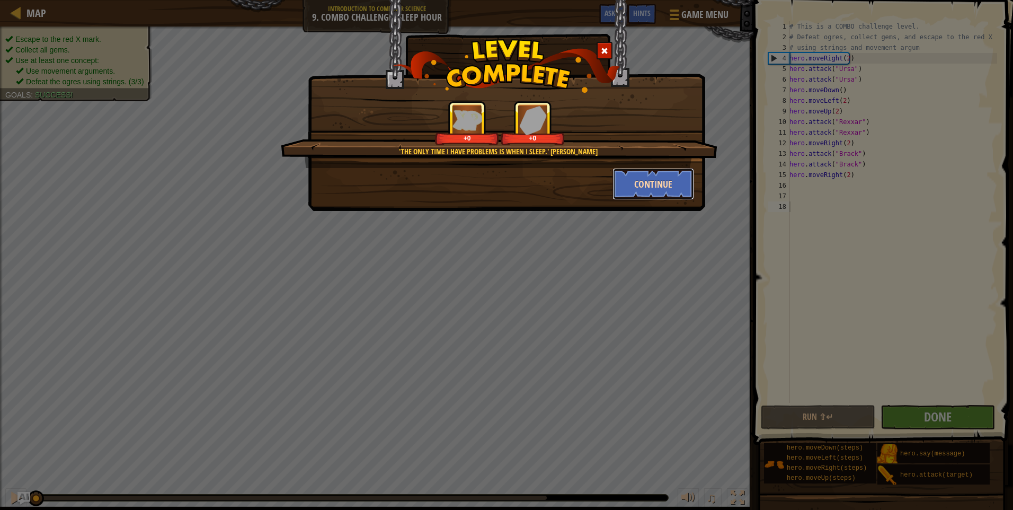
click at [626, 183] on button "Continue" at bounding box center [654, 184] width 82 height 32
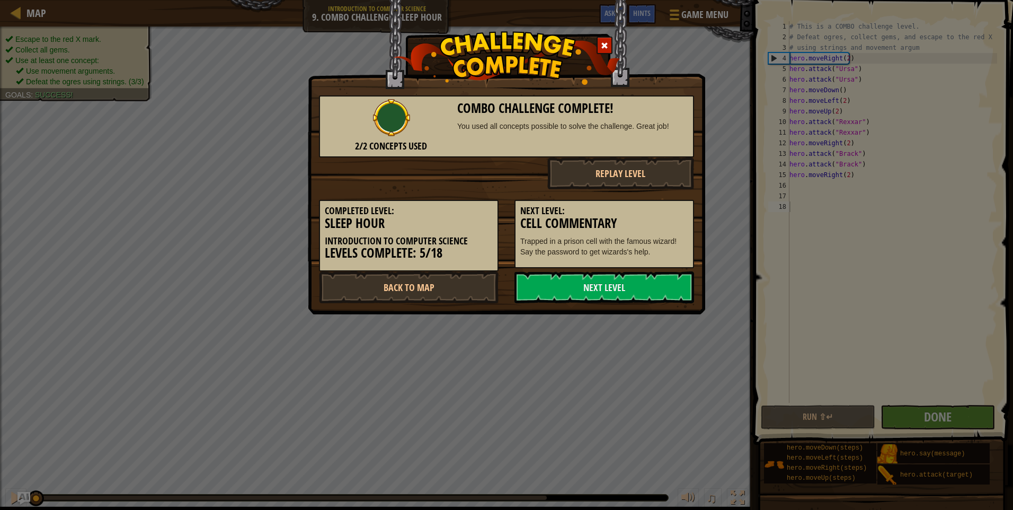
click at [626, 183] on button "Replay Level" at bounding box center [621, 173] width 147 height 32
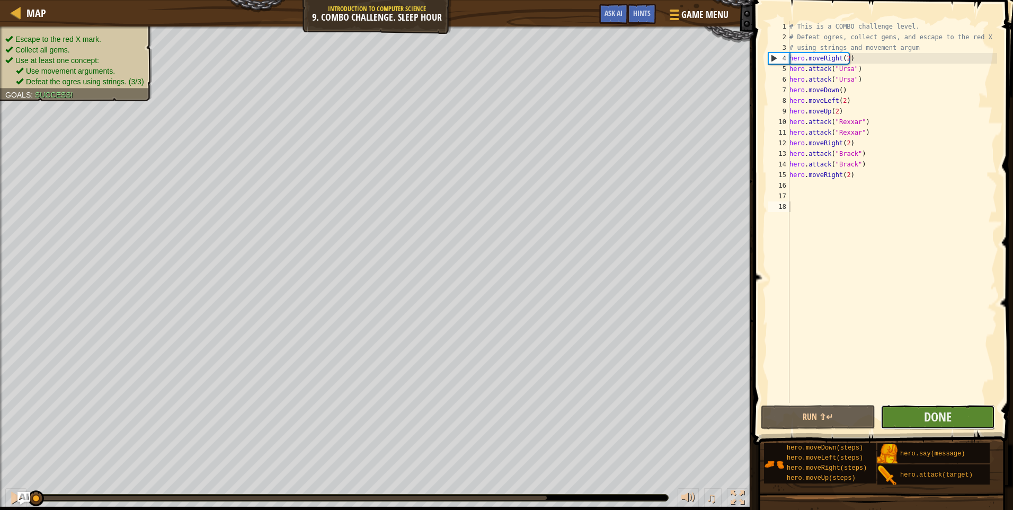
click at [908, 339] on div "1 2 3 4 5 6 7 8 9 10 11 12 13 14 15 16 17 18 # This is a COMBO challenge level.…" at bounding box center [882, 243] width 263 height 476
click at [906, 409] on button "Done" at bounding box center [938, 417] width 114 height 24
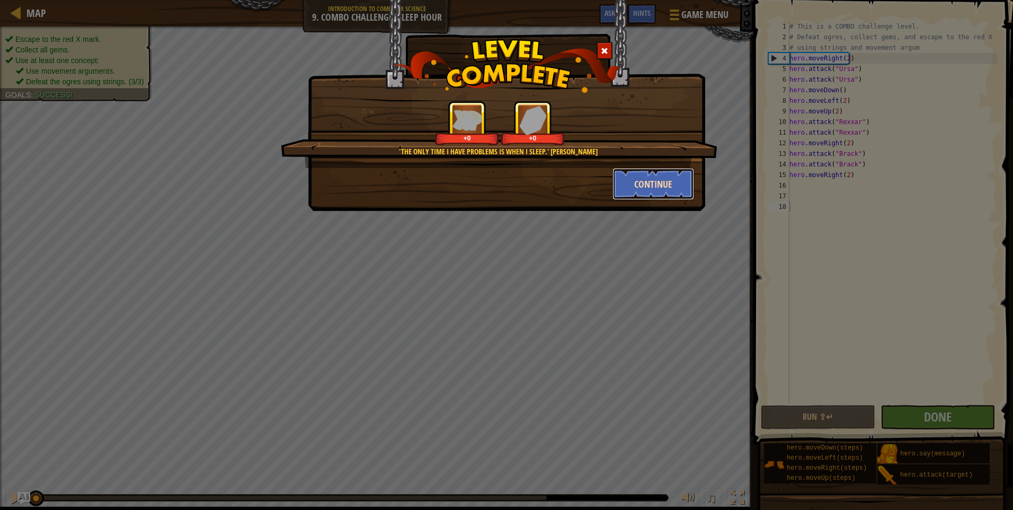
click at [642, 187] on button "Continue" at bounding box center [654, 184] width 82 height 32
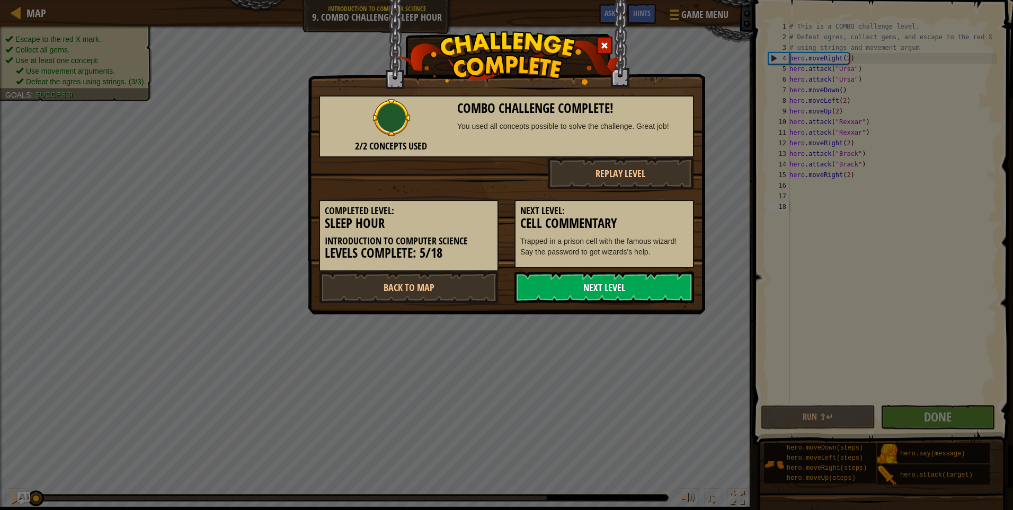
click at [577, 278] on link "Next Level" at bounding box center [605, 287] width 180 height 32
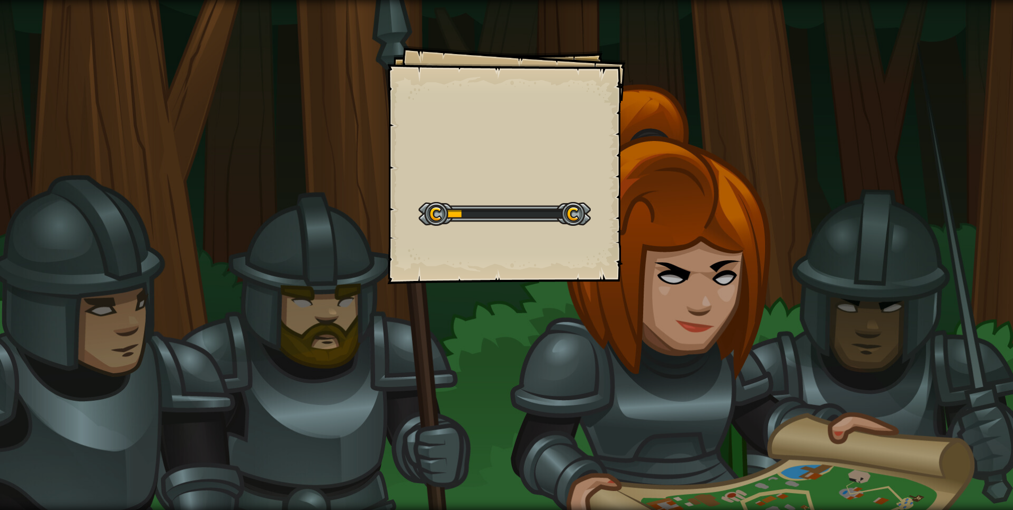
click at [580, 276] on div "Goals Start Level Error loading from server. Try refreshing the page. You'll ne…" at bounding box center [506, 165] width 239 height 239
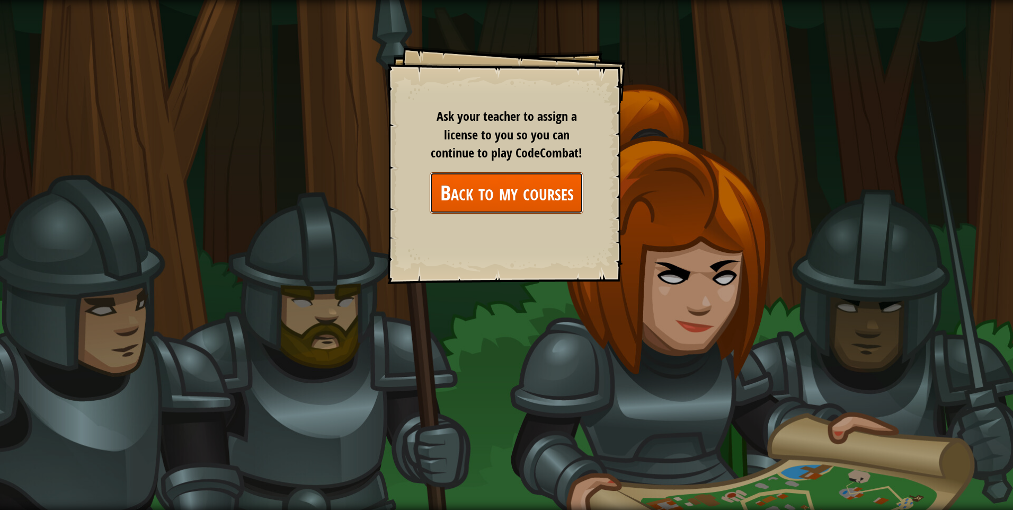
click at [520, 200] on link "Back to my courses" at bounding box center [507, 192] width 154 height 41
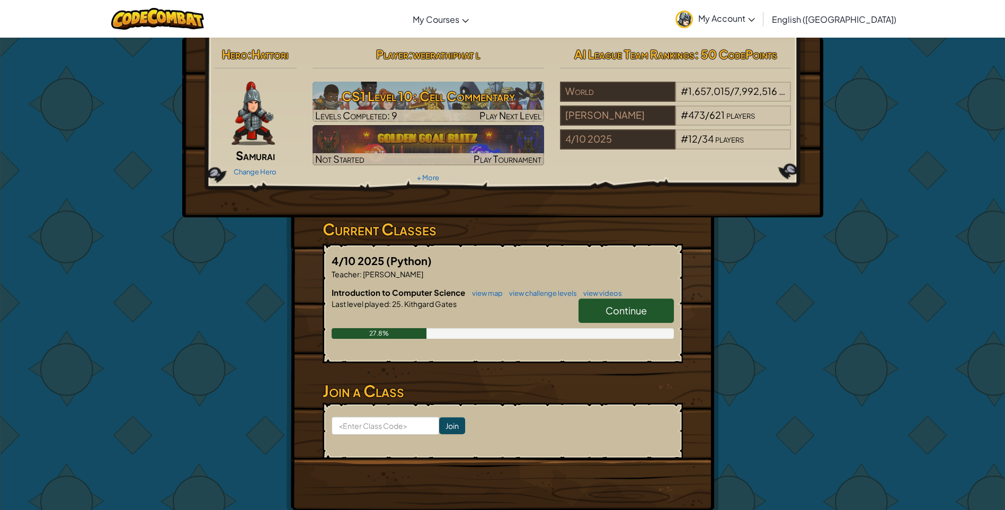
click at [606, 308] on span "Continue" at bounding box center [626, 310] width 41 height 12
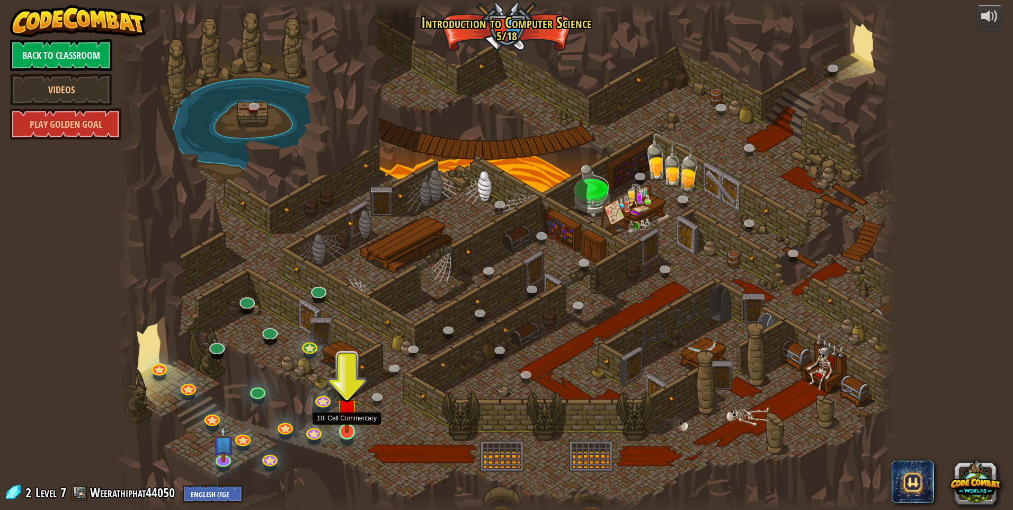
click at [341, 430] on img at bounding box center [347, 409] width 21 height 48
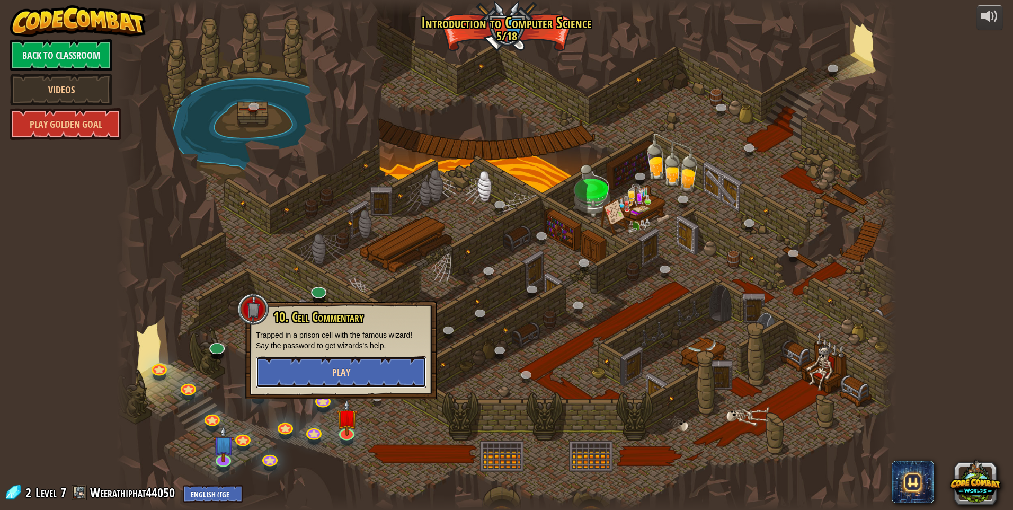
click at [339, 365] on button "Play" at bounding box center [341, 372] width 171 height 32
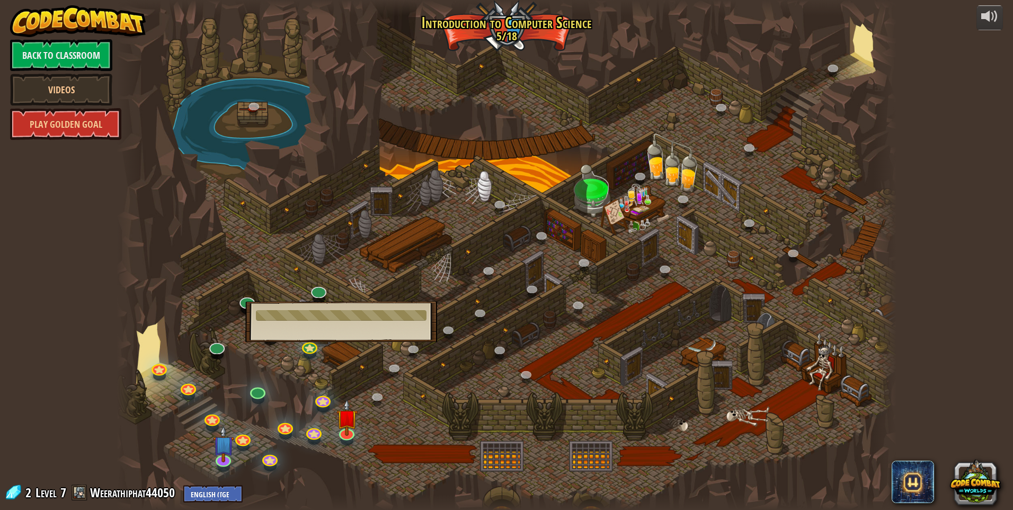
click at [339, 365] on div at bounding box center [507, 255] width 780 height 510
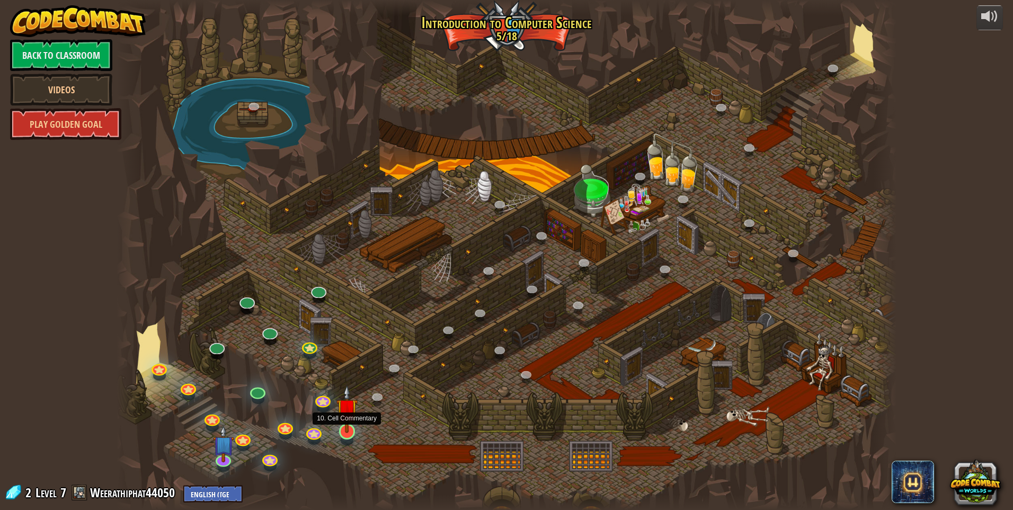
click at [339, 422] on img at bounding box center [347, 409] width 21 height 48
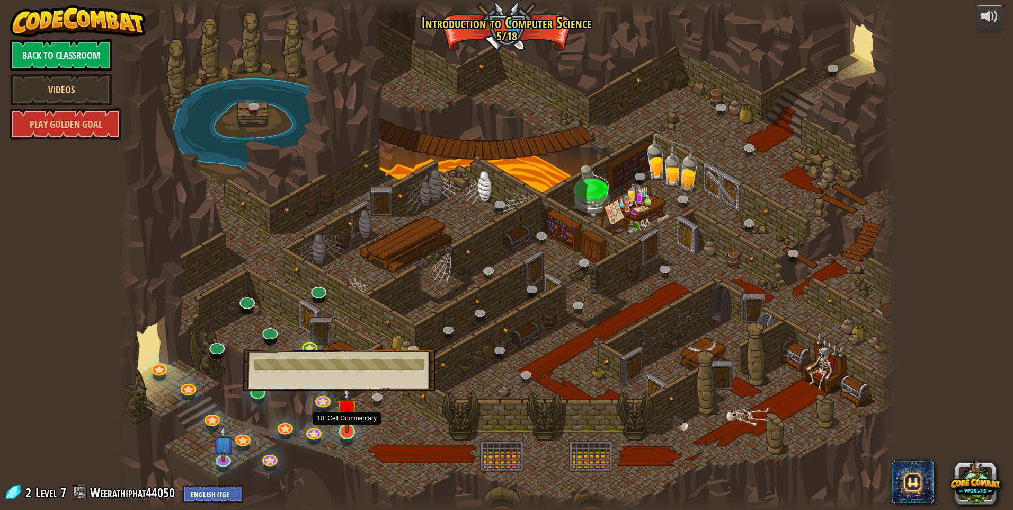
click at [347, 414] on img at bounding box center [347, 409] width 21 height 48
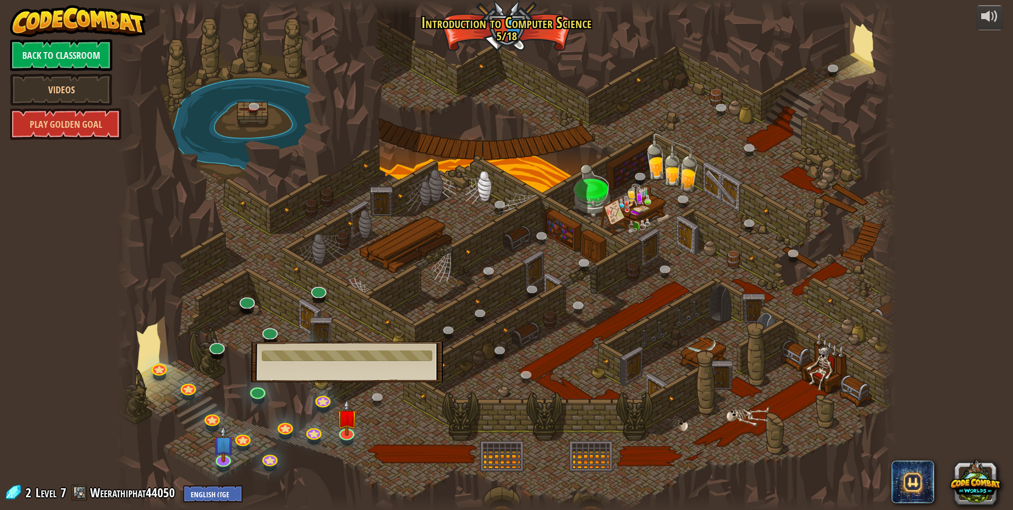
click at [366, 429] on div at bounding box center [507, 255] width 780 height 510
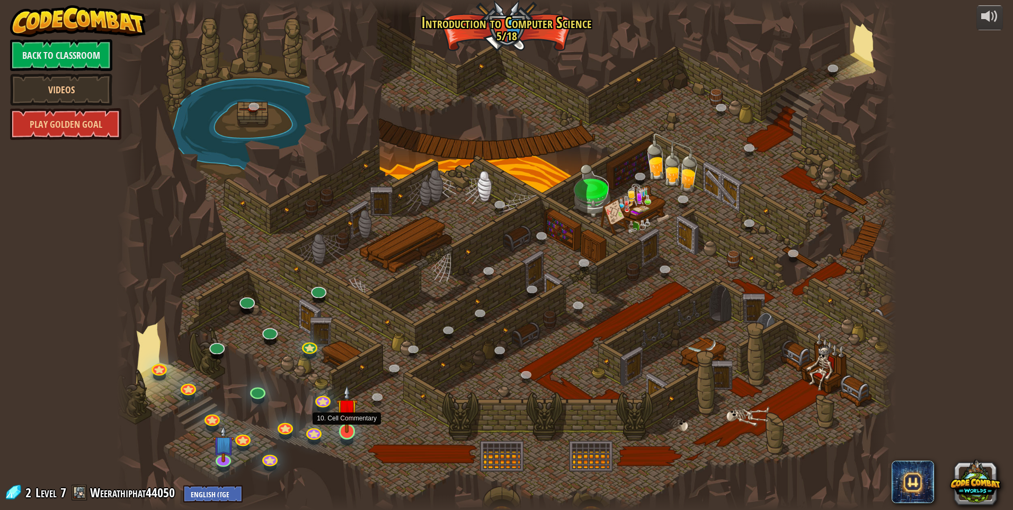
click at [339, 427] on img at bounding box center [347, 409] width 21 height 48
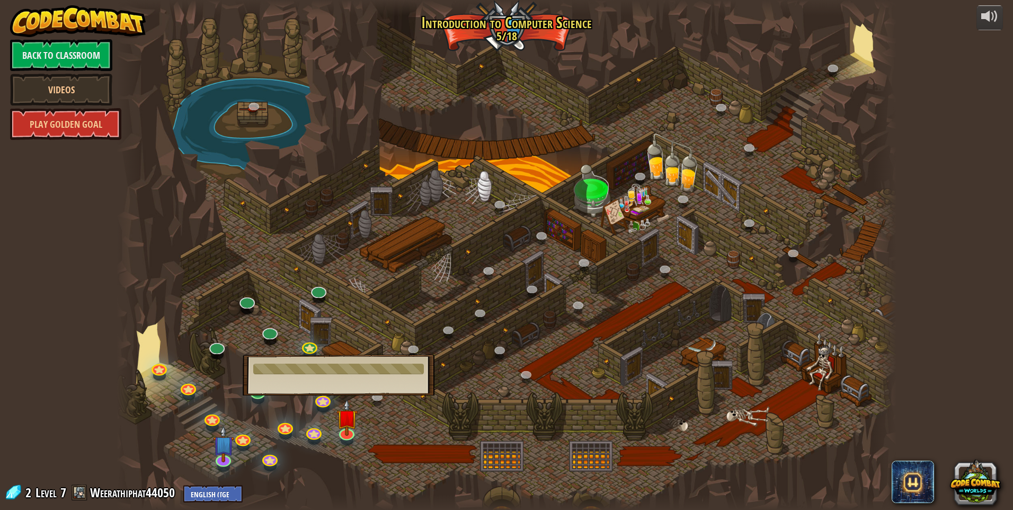
drag, startPoint x: 401, startPoint y: 432, endPoint x: 476, endPoint y: 329, distance: 127.1
click at [454, 364] on div at bounding box center [507, 255] width 780 height 510
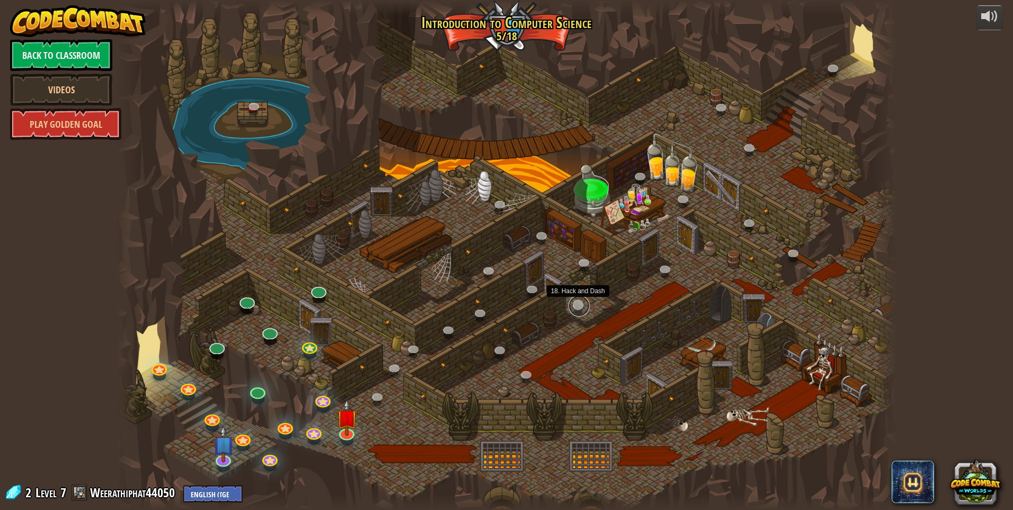
click at [581, 303] on link at bounding box center [579, 305] width 21 height 21
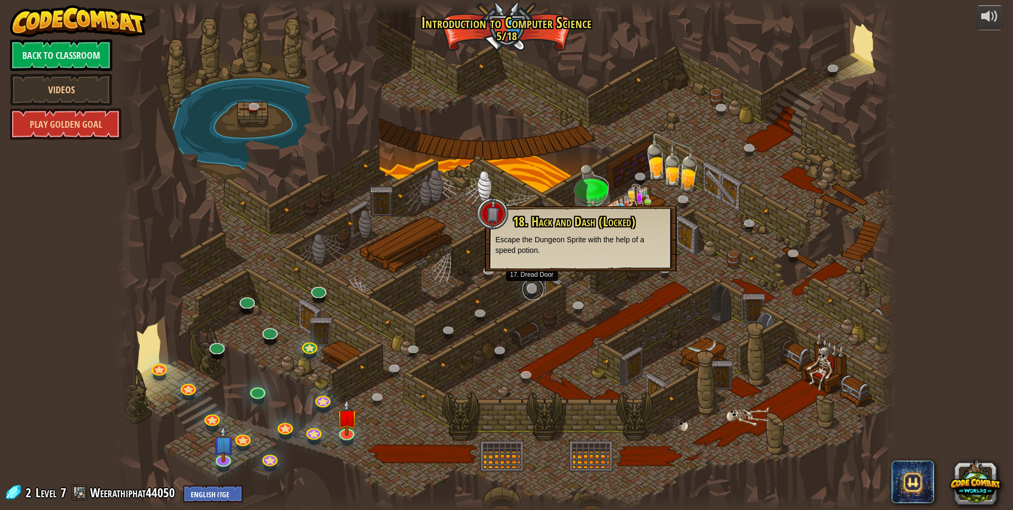
click at [533, 283] on link at bounding box center [533, 289] width 21 height 21
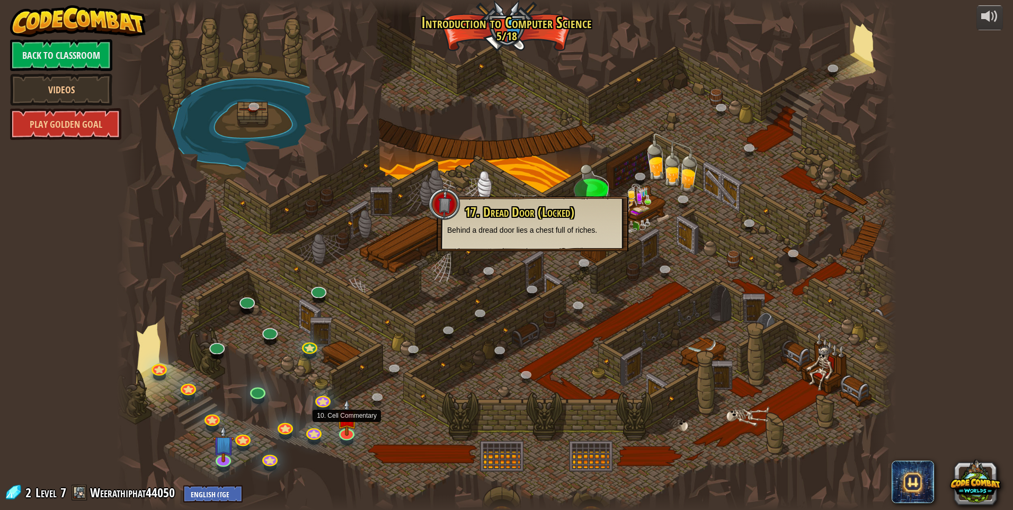
click at [343, 439] on div at bounding box center [347, 441] width 13 height 10
click at [341, 426] on img at bounding box center [347, 409] width 21 height 48
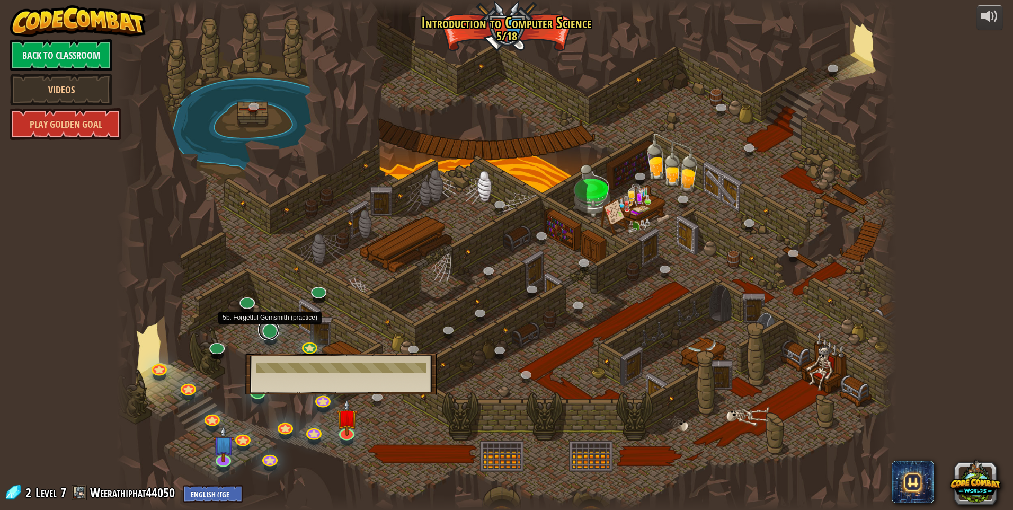
click at [270, 333] on link at bounding box center [268, 329] width 21 height 21
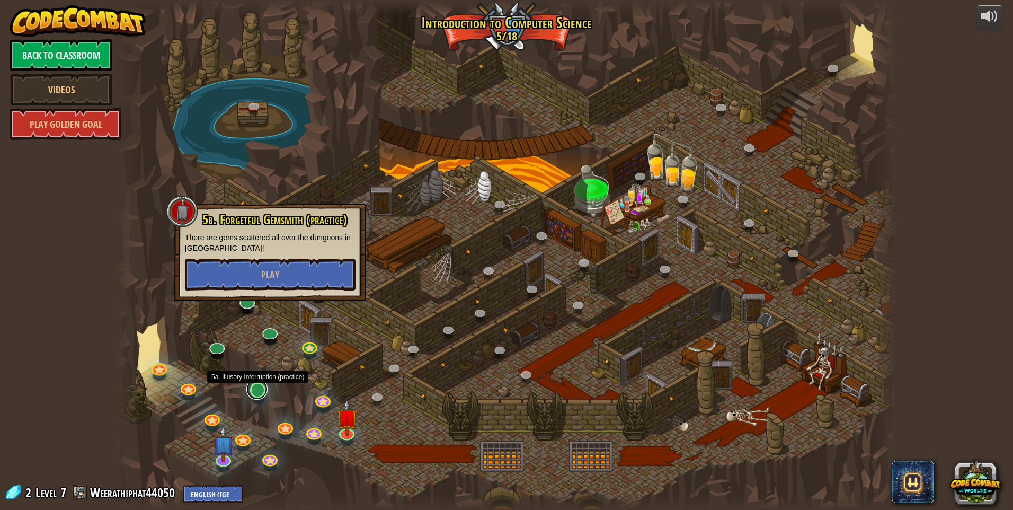
click at [257, 392] on link at bounding box center [256, 388] width 21 height 21
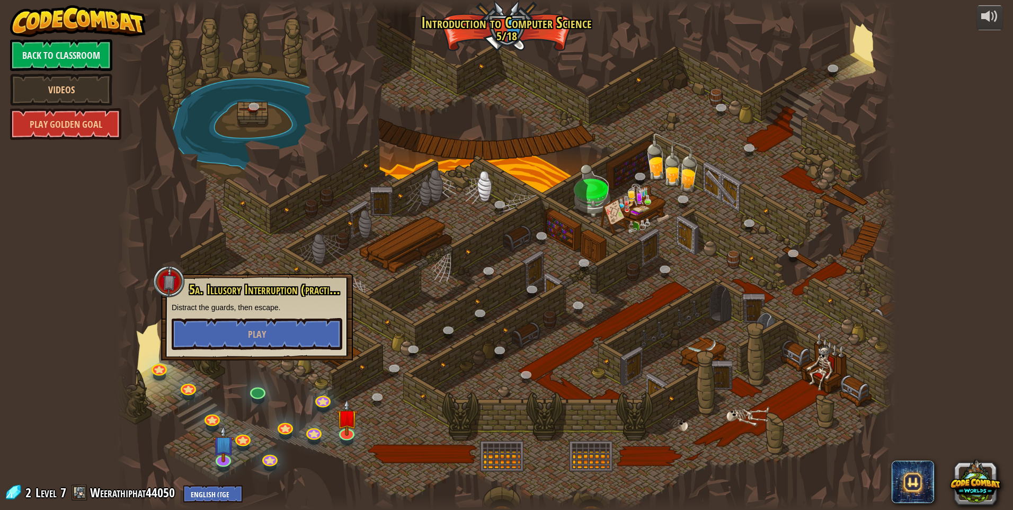
click at [123, 298] on div at bounding box center [128, 255] width 23 height 510
click at [278, 255] on div at bounding box center [507, 255] width 780 height 510
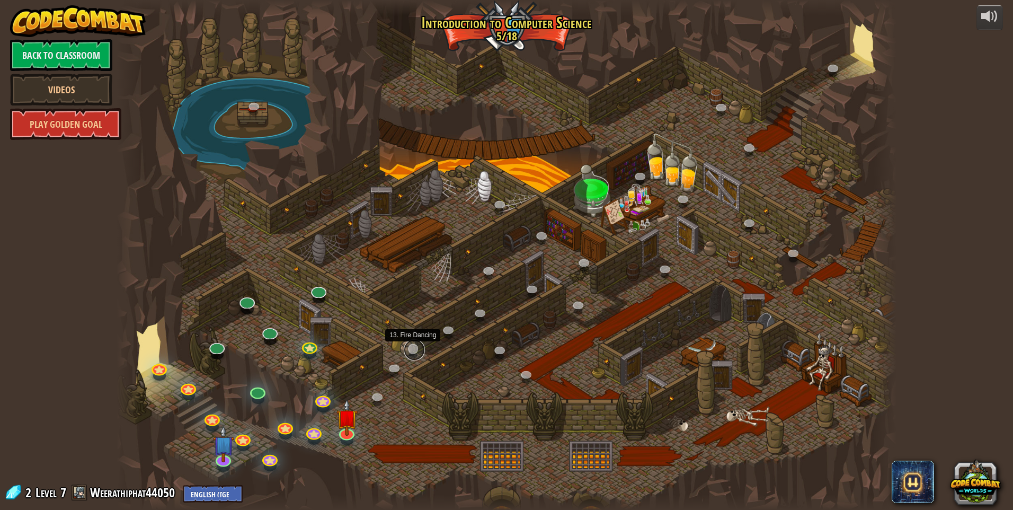
click at [405, 347] on link at bounding box center [414, 349] width 21 height 21
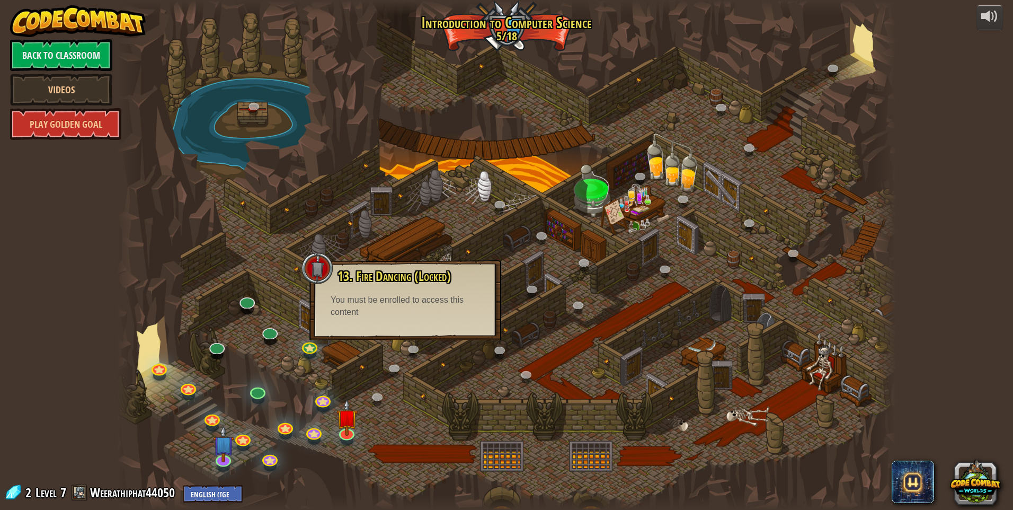
click at [613, 317] on div at bounding box center [507, 255] width 780 height 510
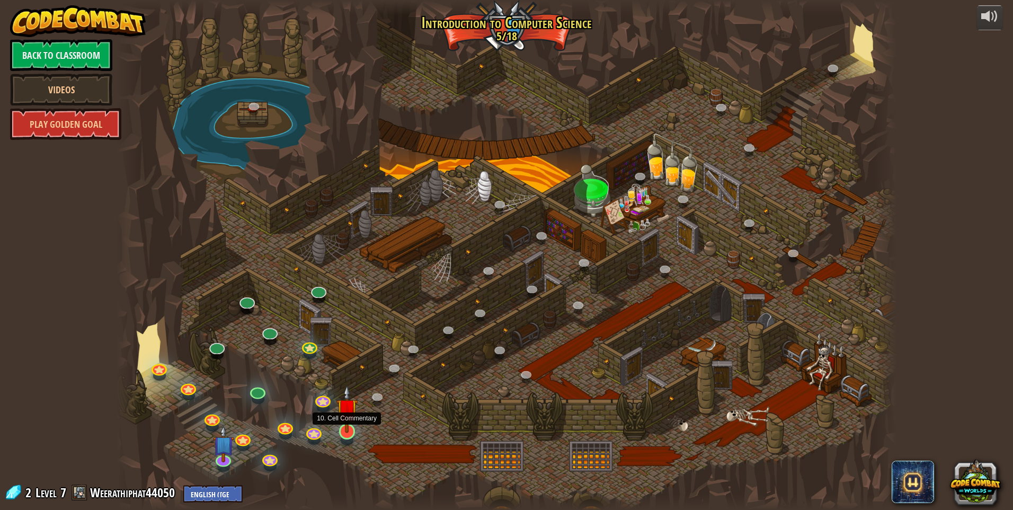
click at [348, 429] on img at bounding box center [347, 409] width 21 height 48
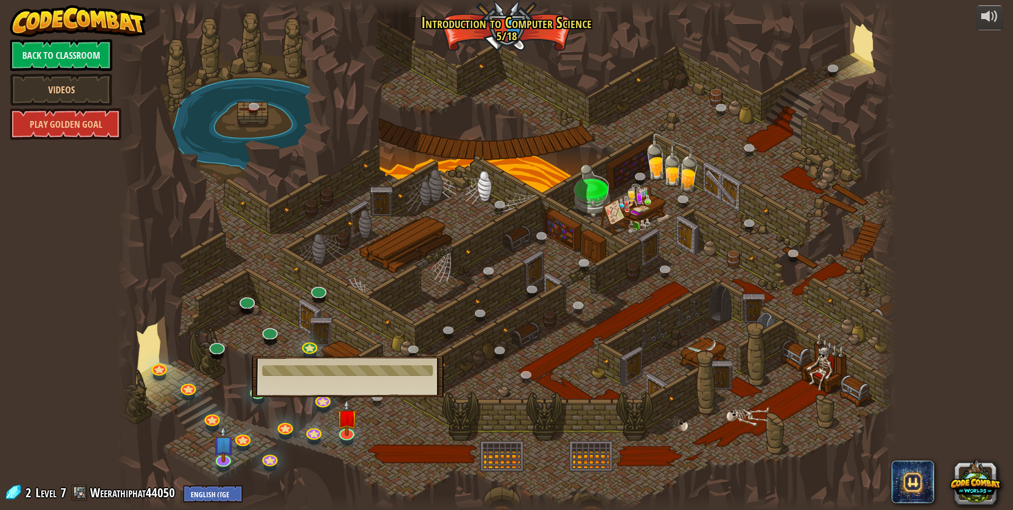
drag, startPoint x: 688, startPoint y: 229, endPoint x: 695, endPoint y: 227, distance: 7.2
click at [690, 228] on div at bounding box center [507, 255] width 780 height 510
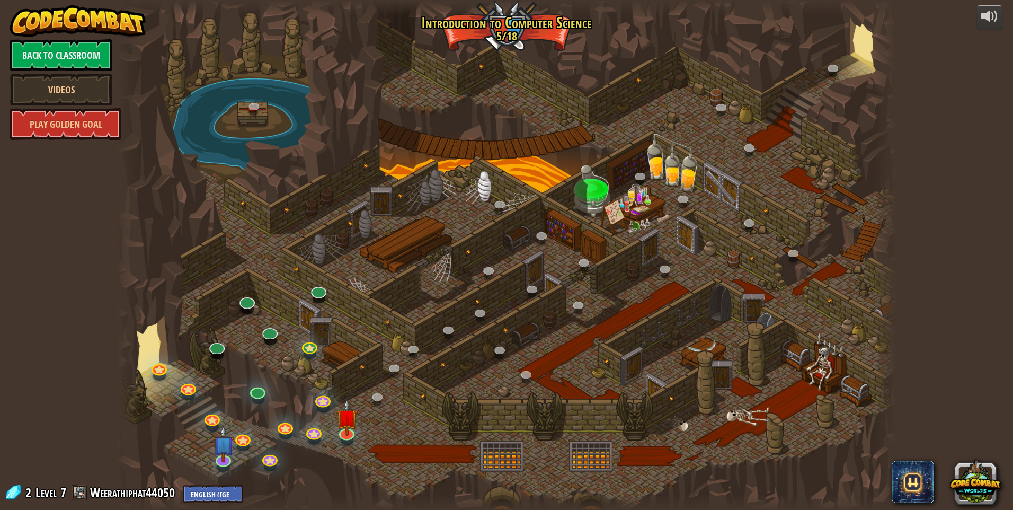
click at [696, 226] on div at bounding box center [507, 255] width 780 height 510
click at [832, 66] on link at bounding box center [834, 68] width 21 height 21
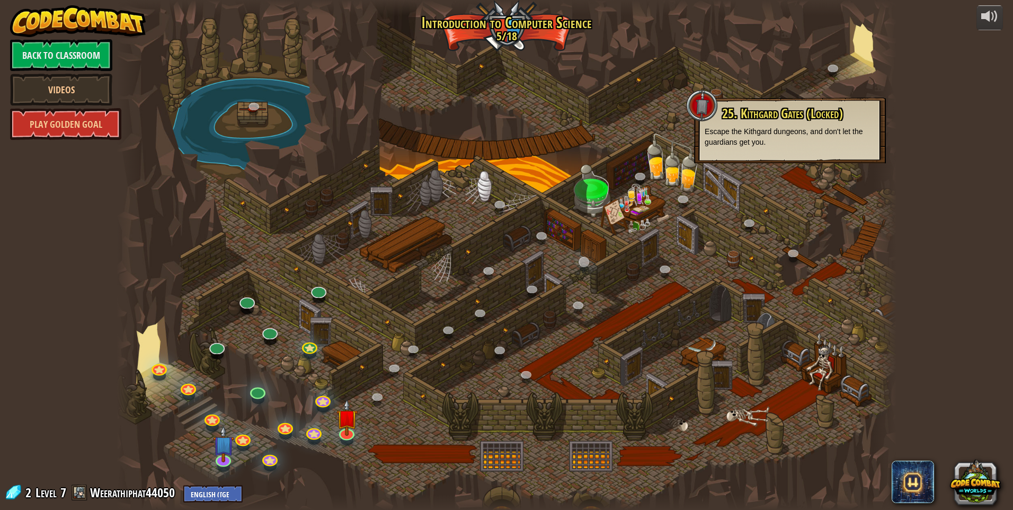
drag, startPoint x: 594, startPoint y: 255, endPoint x: 588, endPoint y: 259, distance: 6.8
click at [588, 259] on div "25. Kithgard Gates 25. Kithgard Gates (Locked) Escape the Kithgard dungeons, an…" at bounding box center [507, 255] width 780 height 510
click at [497, 133] on div at bounding box center [507, 255] width 780 height 510
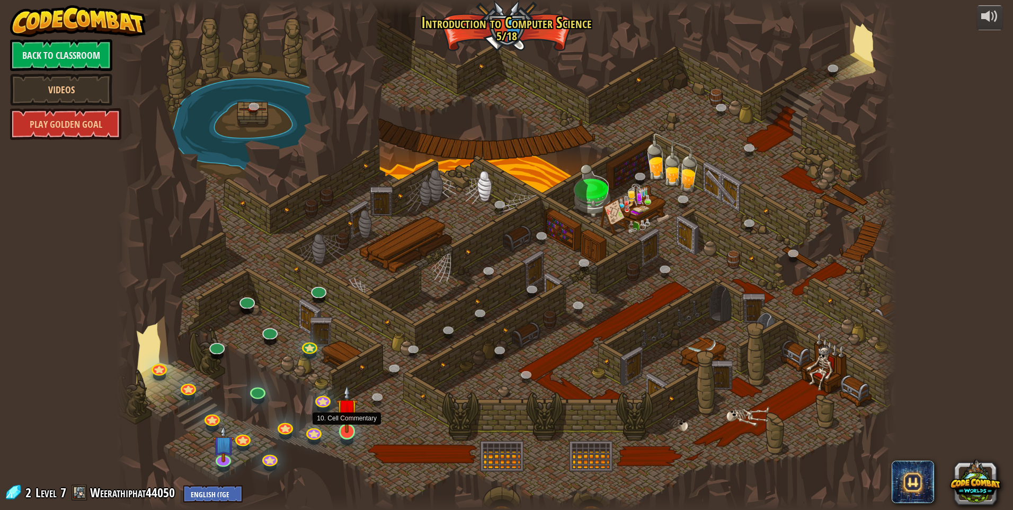
click at [351, 431] on img at bounding box center [347, 409] width 21 height 48
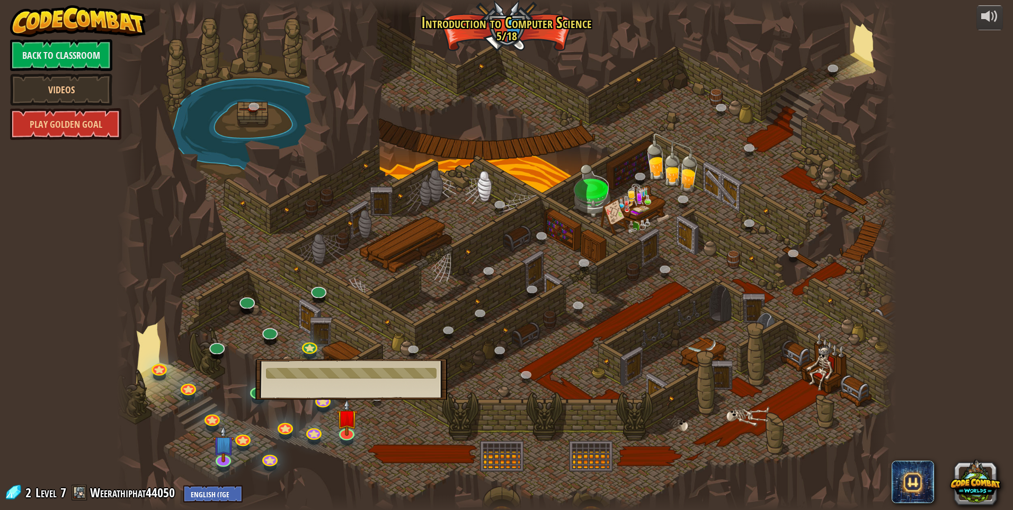
click at [408, 338] on div at bounding box center [507, 255] width 780 height 510
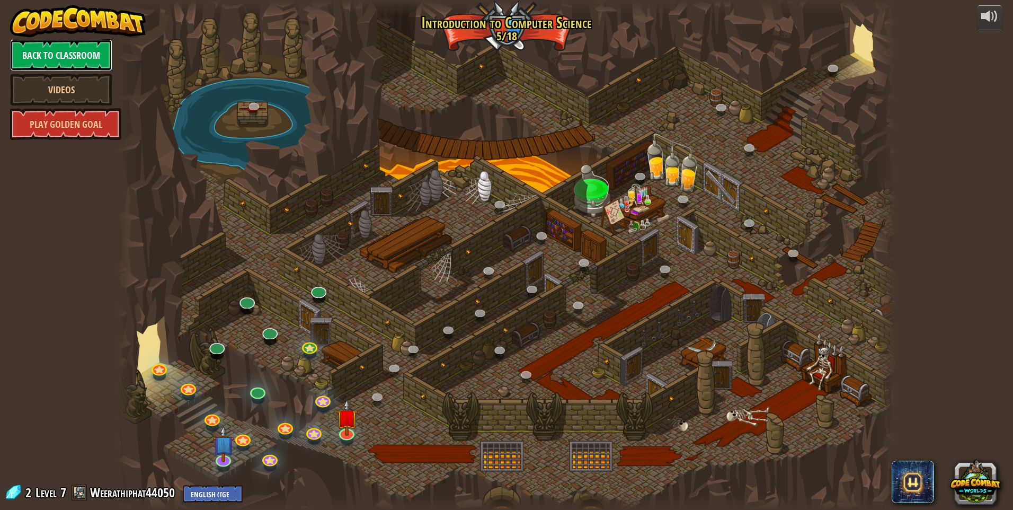
click at [49, 46] on link "Back to Classroom" at bounding box center [61, 55] width 102 height 32
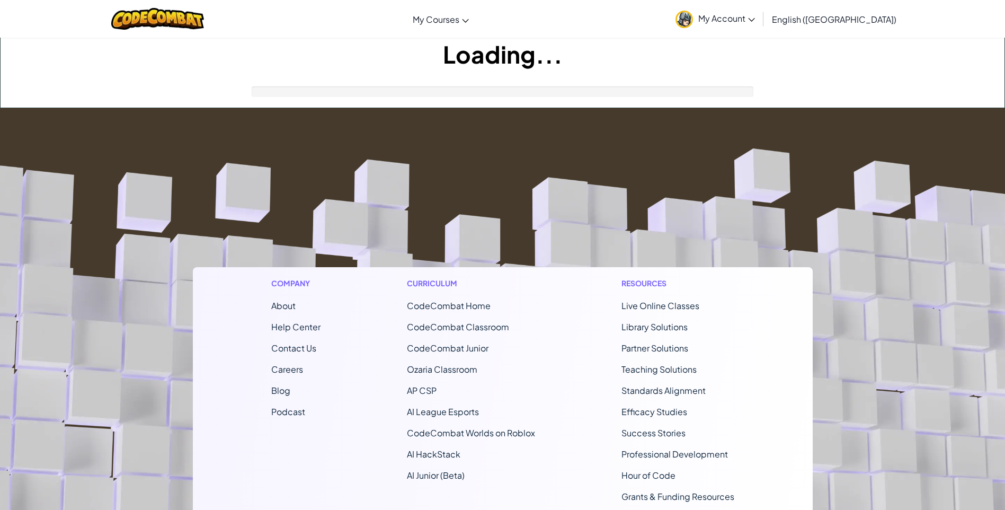
click at [49, 56] on h1 "Loading..." at bounding box center [503, 54] width 1004 height 33
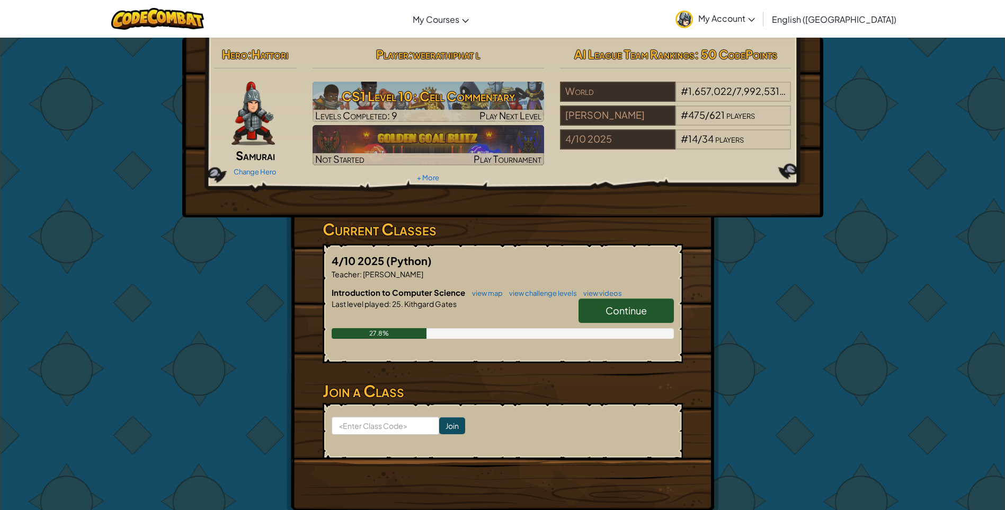
click at [755, 23] on span "My Account" at bounding box center [727, 18] width 57 height 11
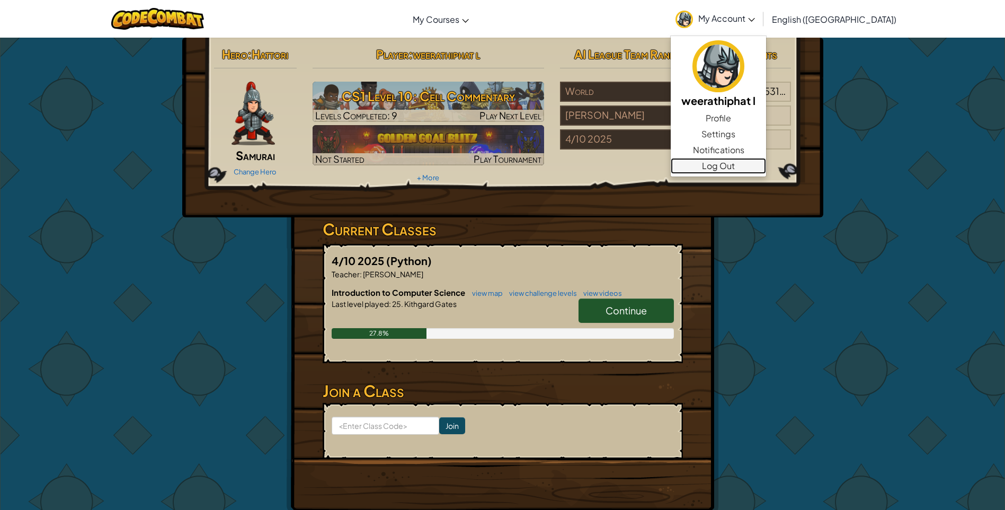
click at [761, 165] on link "Log Out" at bounding box center [718, 166] width 95 height 16
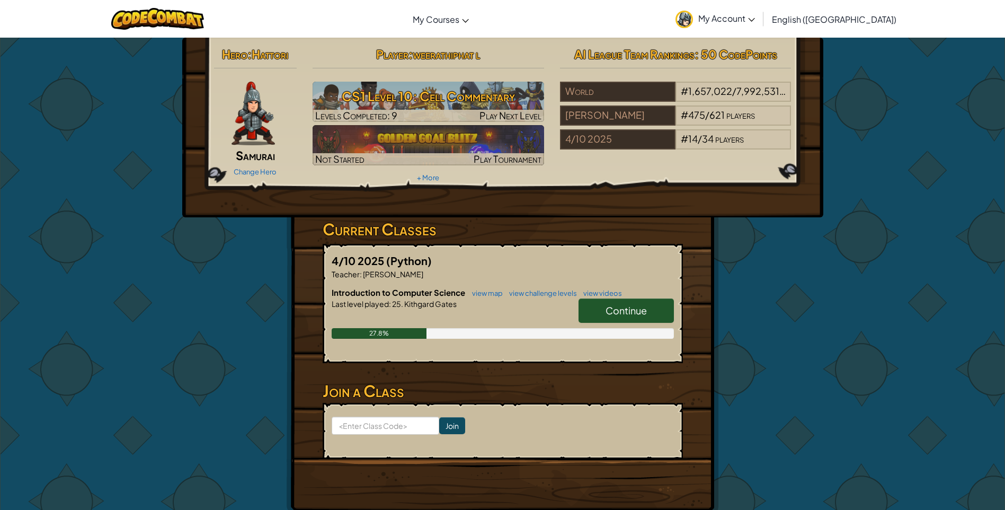
click at [759, 165] on div "Hero : Hattori Samurai Change Hero Player : weerathiphat l CS1 Level 10: Cell C…" at bounding box center [503, 114] width 594 height 143
